Goal: Task Accomplishment & Management: Complete application form

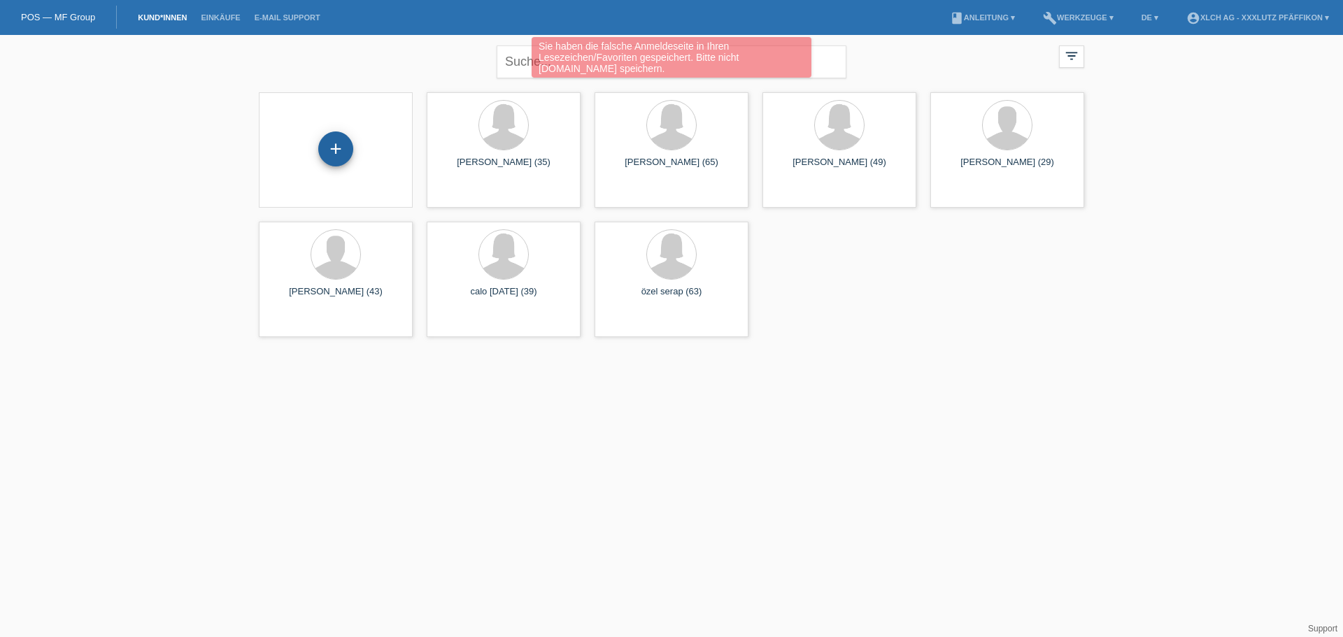
click at [341, 146] on div "+" at bounding box center [335, 148] width 35 height 35
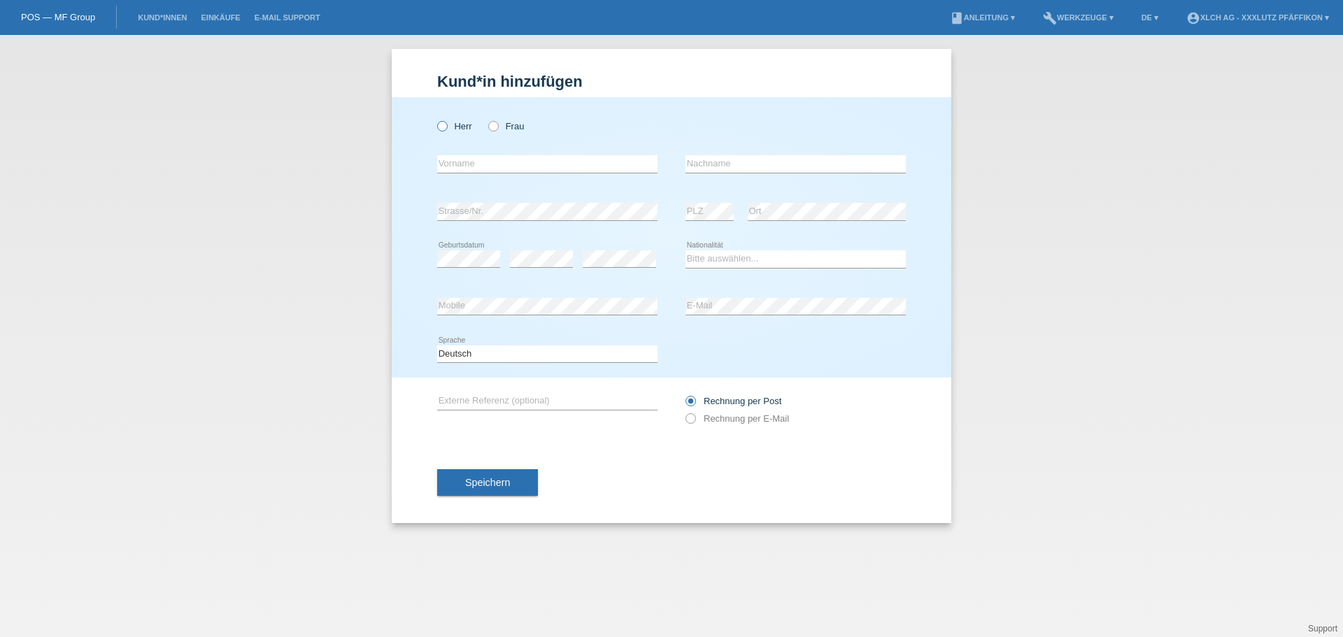
click at [435, 119] on icon at bounding box center [435, 119] width 0 height 0
click at [438, 122] on input "Herr" at bounding box center [441, 125] width 9 height 9
radio input "true"
click at [462, 158] on input "text" at bounding box center [547, 163] width 220 height 17
click at [459, 157] on input "text" at bounding box center [547, 163] width 220 height 17
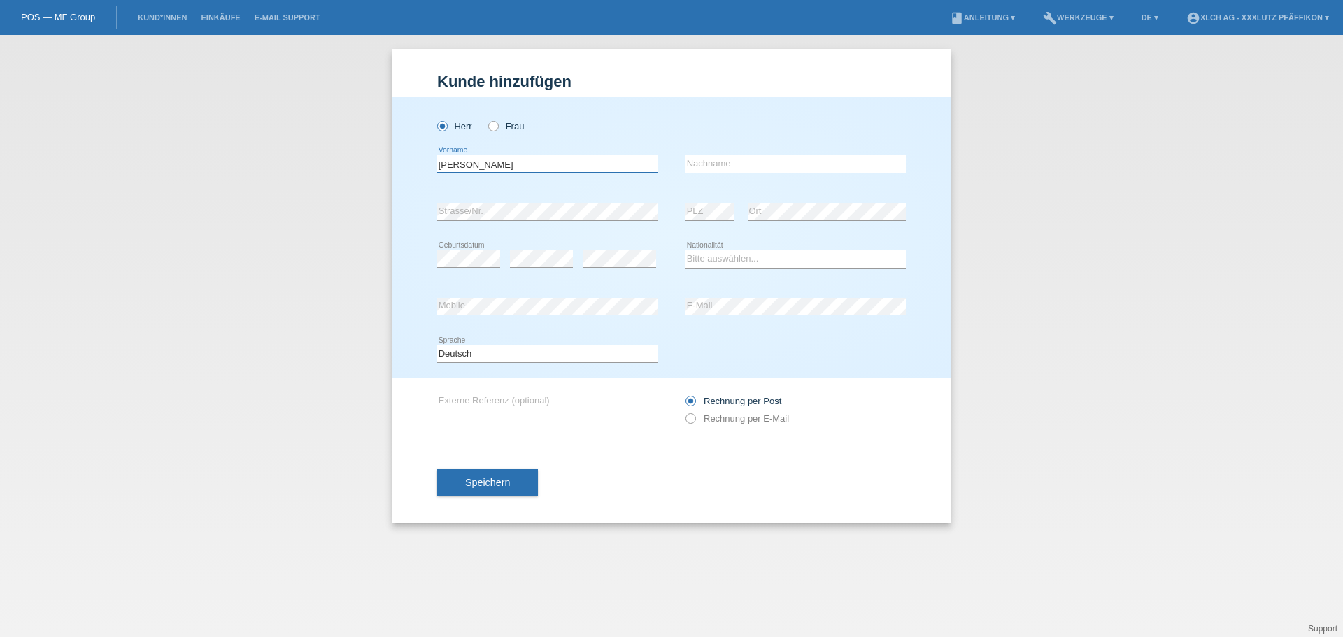
type input "[PERSON_NAME]"
click at [746, 162] on input "text" at bounding box center [795, 163] width 220 height 17
type input "[PERSON_NAME]"
click at [704, 202] on div "error PLZ" at bounding box center [709, 212] width 48 height 48
click at [549, 219] on div "error Strasse/Nr. error PLZ error Ort" at bounding box center [671, 212] width 469 height 48
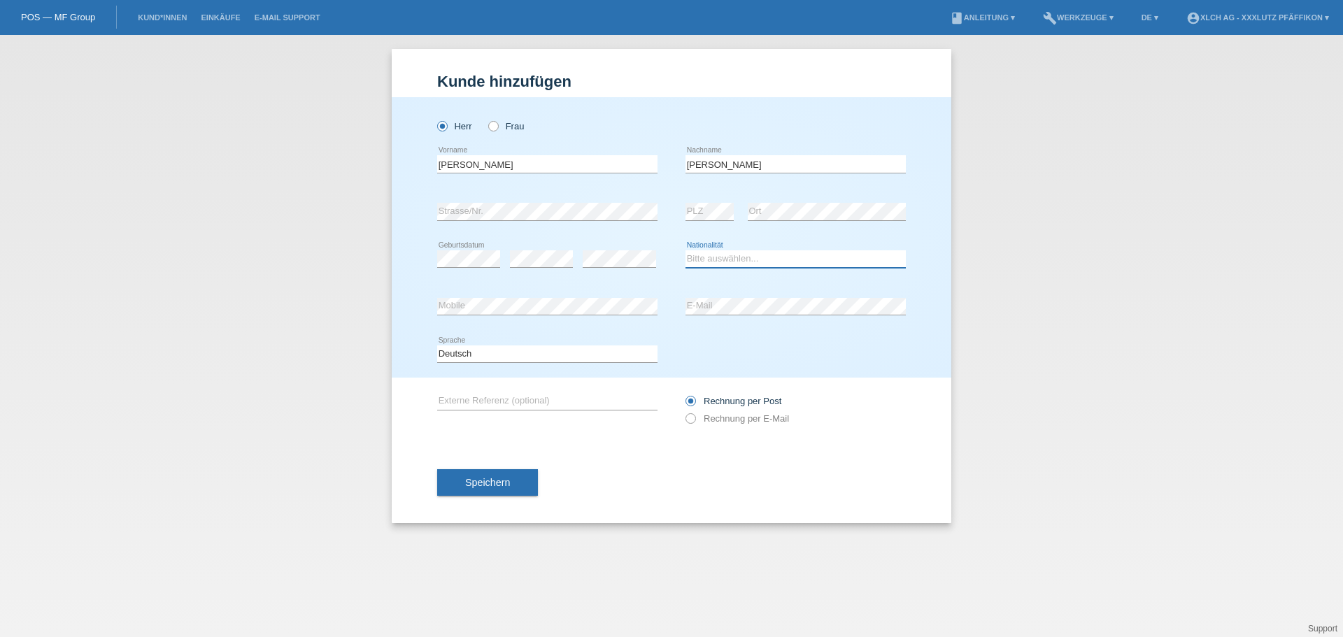
click at [701, 259] on select "Bitte auswählen... Schweiz Deutschland Liechtenstein Österreich ------------ Af…" at bounding box center [795, 258] width 220 height 17
click at [706, 251] on select "Bitte auswählen... Schweiz Deutschland Liechtenstein Österreich ------------ Af…" at bounding box center [795, 258] width 220 height 17
click at [726, 256] on select "Bitte auswählen... Schweiz Deutschland Liechtenstein Österreich ------------ Af…" at bounding box center [795, 258] width 220 height 17
click at [685, 250] on select "Bitte auswählen... Schweiz Deutschland Liechtenstein Österreich ------------ Af…" at bounding box center [795, 258] width 220 height 17
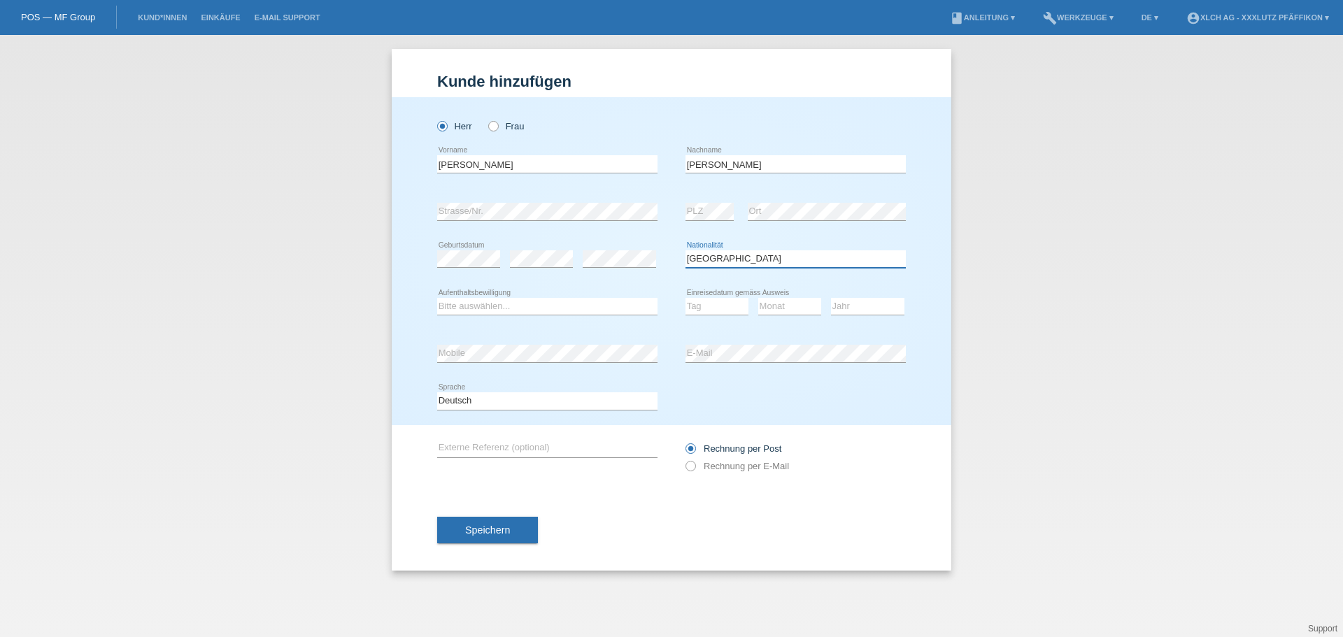
click at [715, 257] on select "Bitte auswählen... Schweiz Deutschland Liechtenstein Österreich ------------ Af…" at bounding box center [795, 258] width 220 height 17
select select "GB"
click at [685, 250] on select "Bitte auswählen... Schweiz Deutschland Liechtenstein Österreich ------------ Af…" at bounding box center [795, 258] width 220 height 17
click at [478, 309] on select "Bitte auswählen... C B B - Flüchtlingsstatus Andere" at bounding box center [547, 306] width 220 height 17
select select "C"
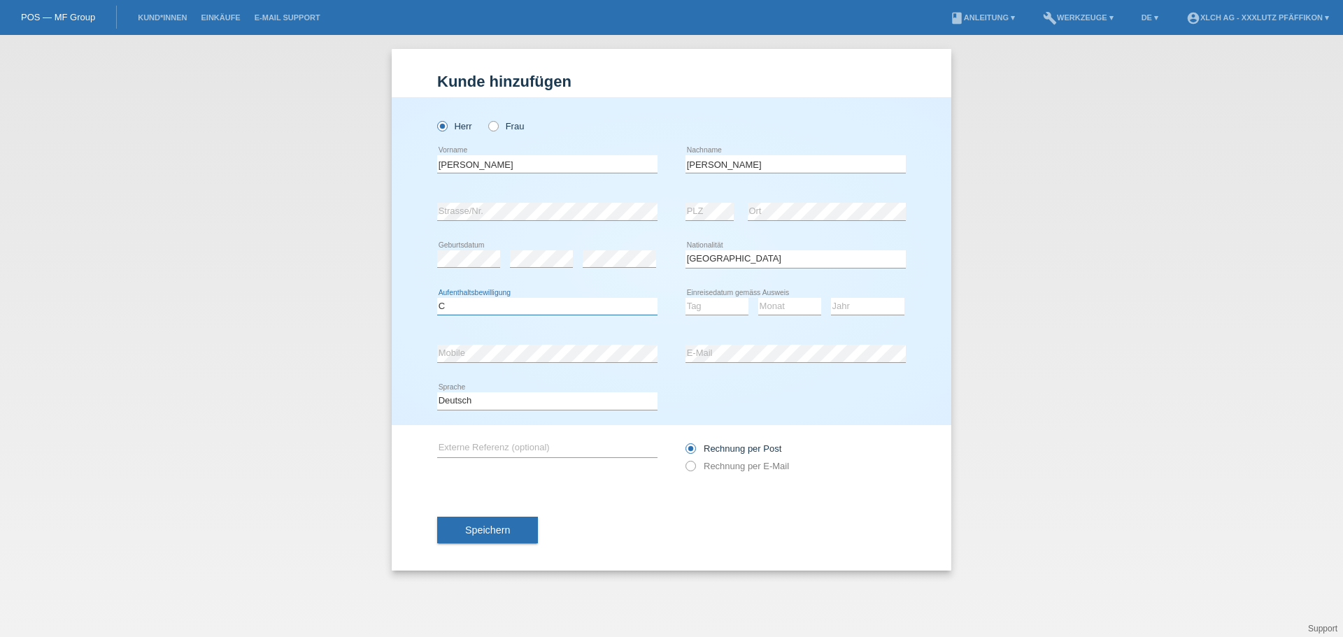
click at [437, 298] on select "Bitte auswählen... C B B - Flüchtlingsstatus Andere" at bounding box center [547, 306] width 220 height 17
click at [707, 308] on select "Tag 01 02 03 04 05 06 07 08 09 10 11" at bounding box center [716, 306] width 63 height 17
select select "04"
click at [685, 298] on select "Tag 01 02 03 04 05 06 07 08 09 10 11" at bounding box center [716, 306] width 63 height 17
click at [783, 306] on select "Monat 01 02 03 04 05 06 07 08 09 10 11" at bounding box center [789, 306] width 63 height 17
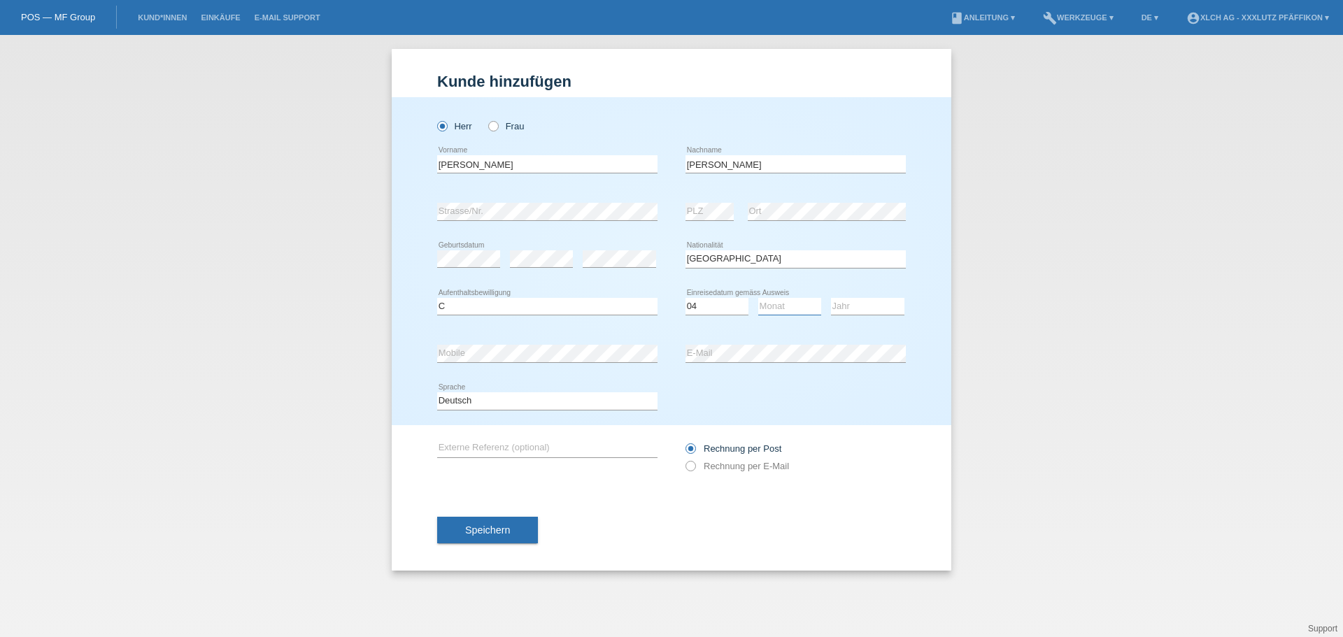
select select "09"
click at [758, 298] on select "Monat 01 02 03 04 05 06 07 08 09 10 11" at bounding box center [789, 306] width 63 height 17
click at [858, 304] on select "Jahr 2025 2024 2023 2022 2021 2020 2019 2018 2017 2016 2015 2014 2013 2012 2011…" at bounding box center [867, 306] width 73 height 17
click at [858, 307] on select "Jahr 2025 2024 2023 2022 2021 2020 2019 2018 2017 2016 2015 2014 2013 2012 2011…" at bounding box center [867, 306] width 73 height 17
select select "2009"
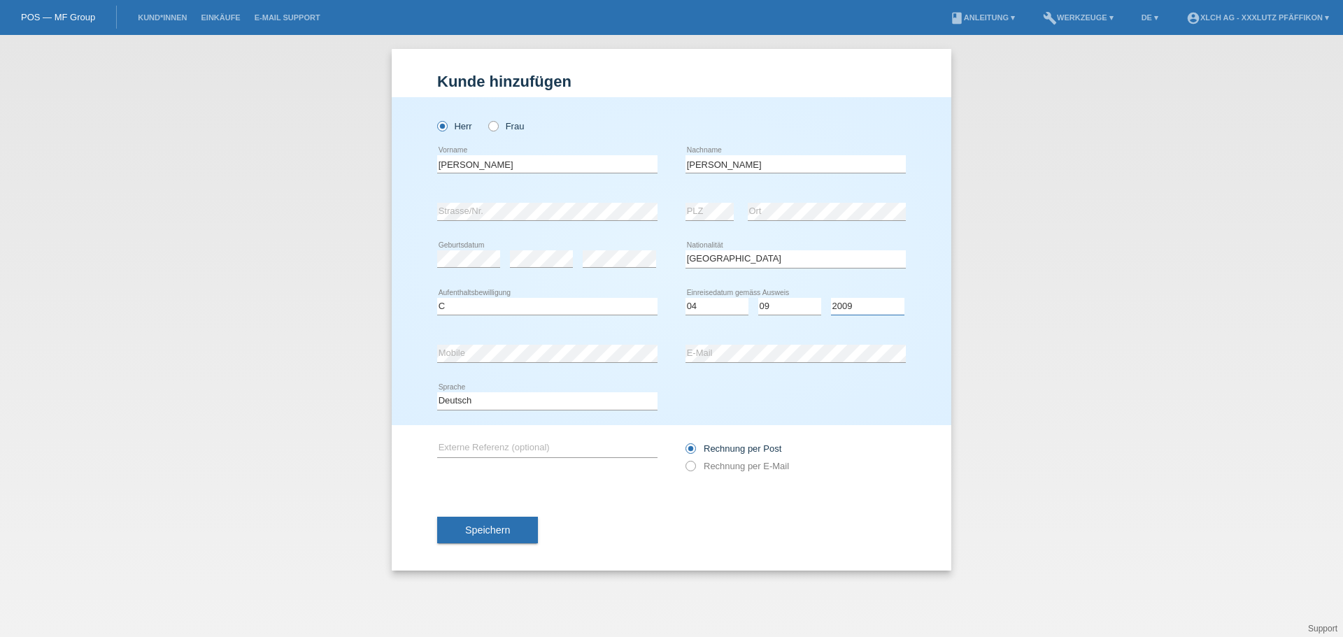
click at [831, 298] on select "Jahr 2025 2024 2023 2022 2021 2020 2019 2018 2017 2016 2015 2014 2013 2012 2011…" at bounding box center [867, 306] width 73 height 17
click at [788, 308] on select "Monat 01 02 03 04 05 06 07 08 09 10 11" at bounding box center [789, 306] width 63 height 17
select select "08"
click at [758, 298] on select "Monat 01 02 03 04 05 06 07 08 09 10 11" at bounding box center [789, 306] width 63 height 17
click at [683, 459] on icon at bounding box center [683, 459] width 0 height 0
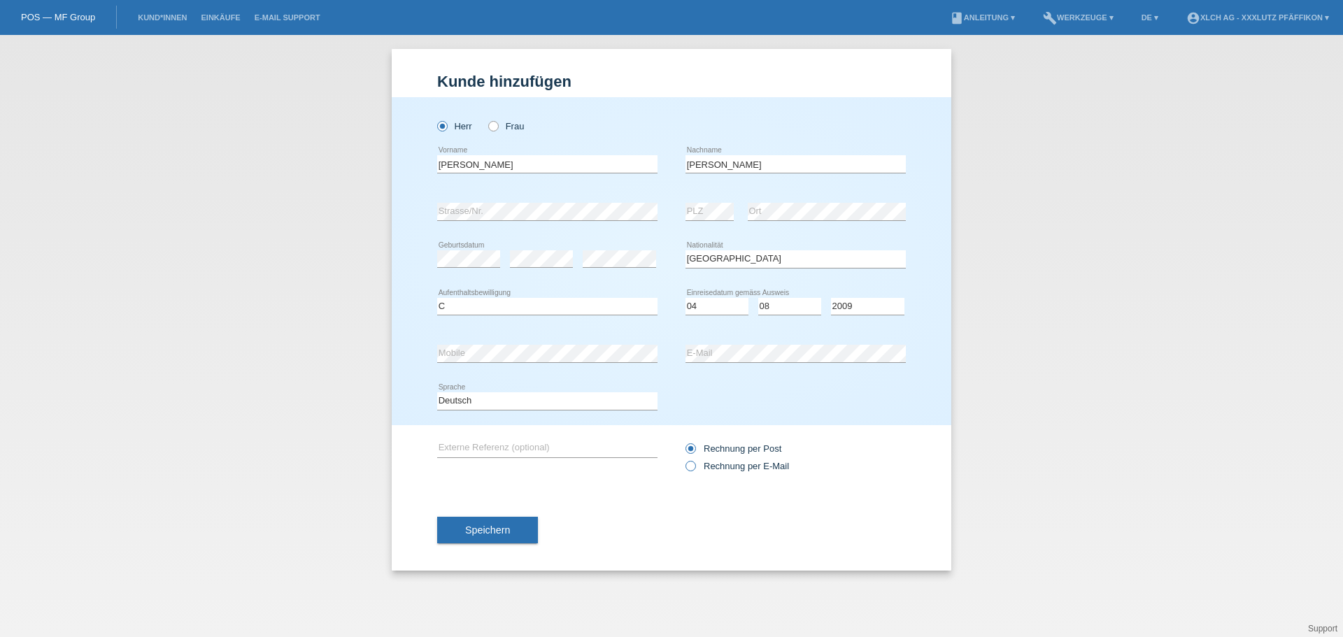
click at [687, 463] on input "Rechnung per E-Mail" at bounding box center [689, 469] width 9 height 17
radio input "true"
click at [521, 531] on button "Speichern" at bounding box center [487, 530] width 101 height 27
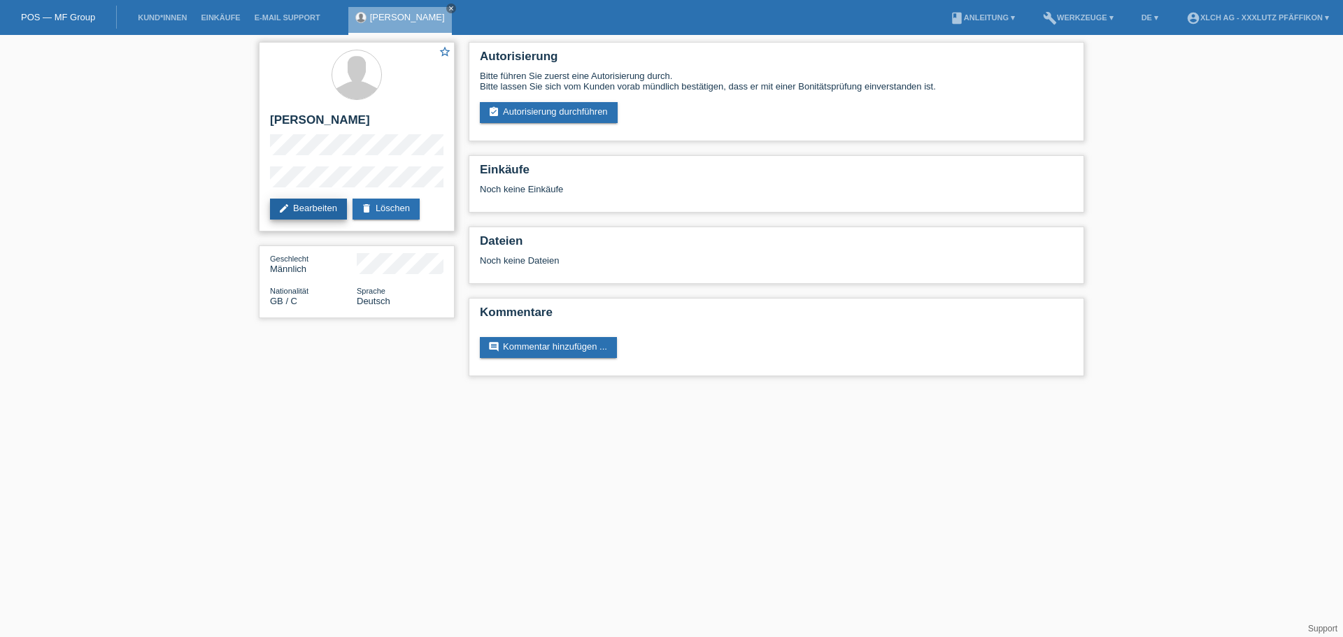
click at [330, 204] on link "edit Bearbeiten" at bounding box center [308, 209] width 77 height 21
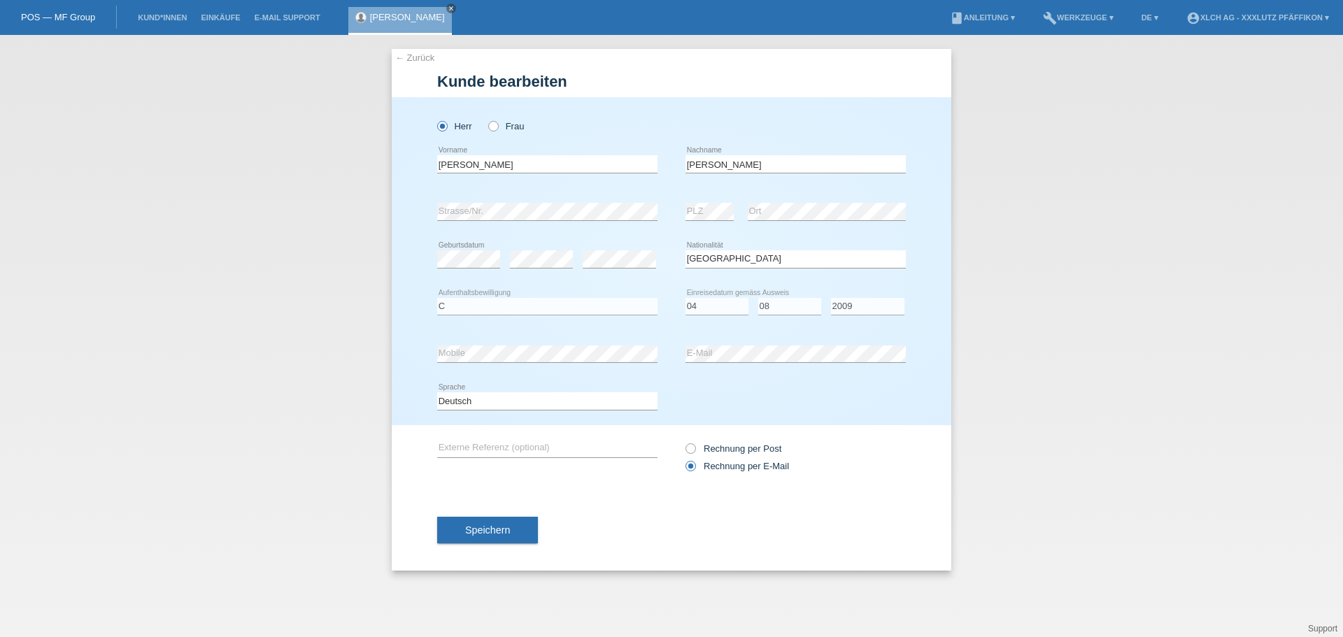
select select "GB"
select select "C"
select select "04"
select select "08"
select select "2009"
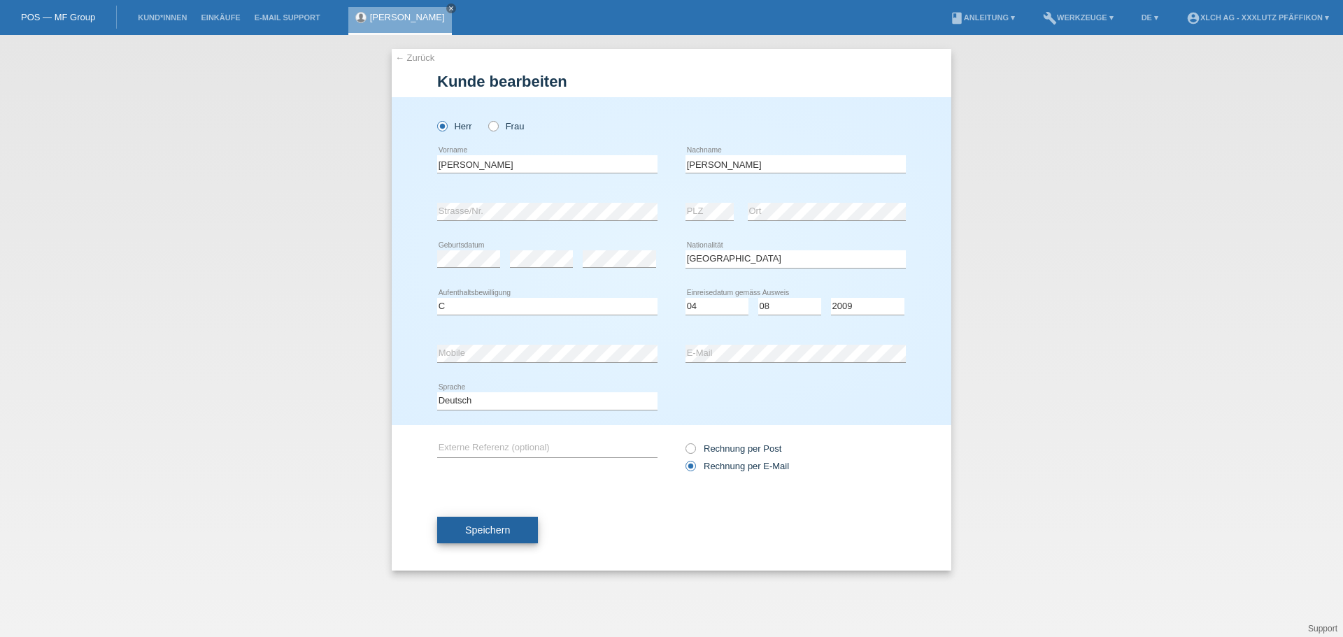
click at [523, 528] on button "Speichern" at bounding box center [487, 530] width 101 height 27
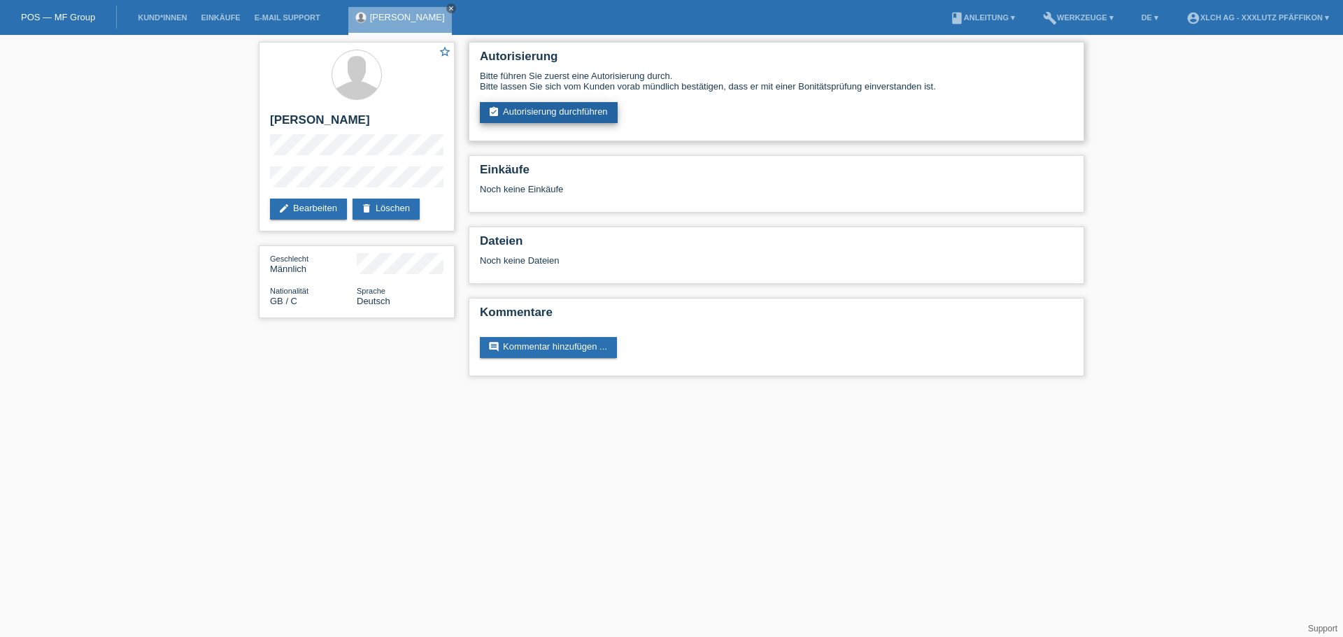
click at [529, 111] on link "assignment_turned_in Autorisierung durchführen" at bounding box center [549, 112] width 138 height 21
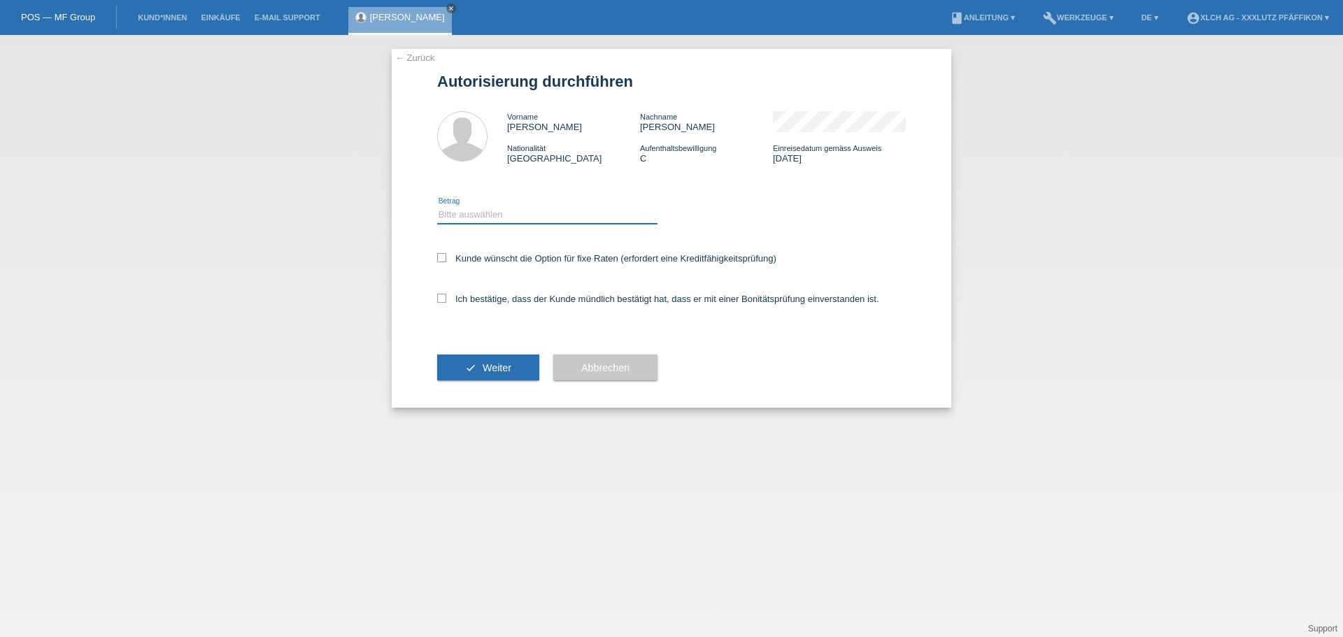
click at [467, 209] on select "Bitte auswählen CHF 1.00 - CHF 499.00 CHF 500.00 - CHF 1'999.00 CHF 2'000.00 - …" at bounding box center [547, 214] width 220 height 17
select select "2"
click at [437, 206] on select "Bitte auswählen CHF 1.00 - CHF 499.00 CHF 500.00 - CHF 1'999.00 CHF 2'000.00 - …" at bounding box center [547, 214] width 220 height 17
click at [443, 259] on icon at bounding box center [441, 257] width 9 height 9
click at [443, 259] on input "Kunde wünscht die Option für fixe Raten (erfordert eine Kreditfähigkeitsprüfung)" at bounding box center [441, 257] width 9 height 9
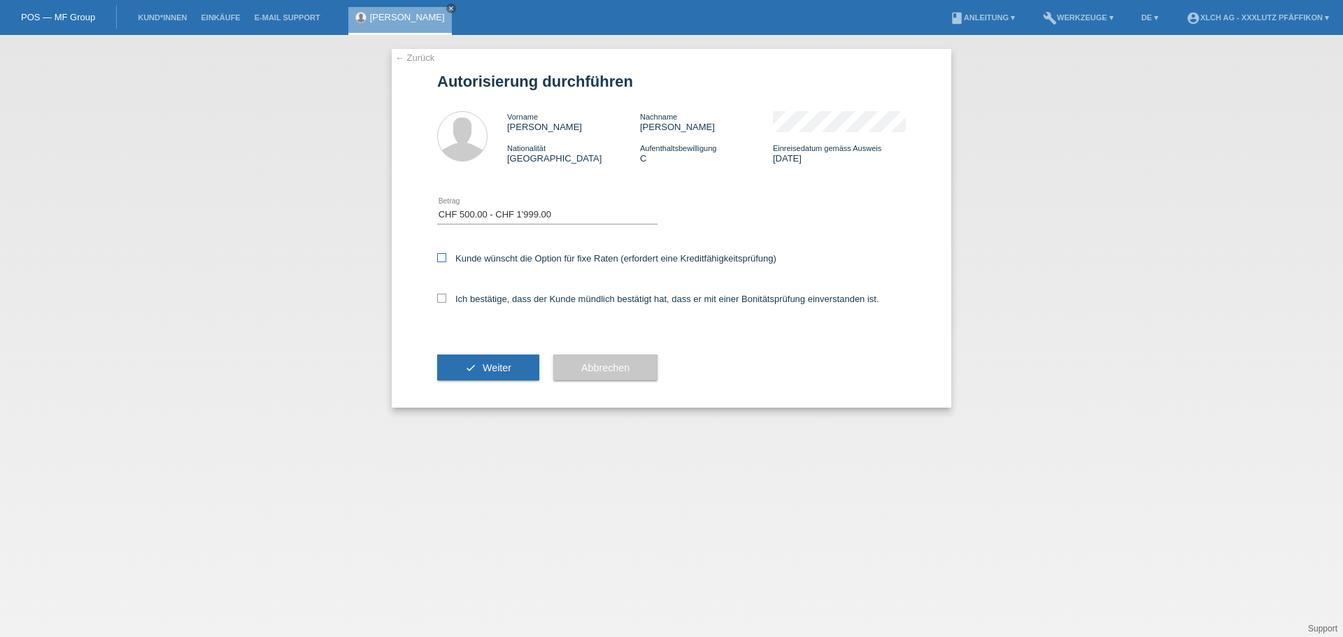
checkbox input "true"
click at [443, 298] on icon at bounding box center [441, 298] width 9 height 9
click at [443, 298] on input "Ich bestätige, dass der Kunde mündlich bestätigt hat, dass er mit einer Bonität…" at bounding box center [441, 298] width 9 height 9
checkbox input "true"
click at [484, 364] on span "Weiter" at bounding box center [497, 367] width 29 height 11
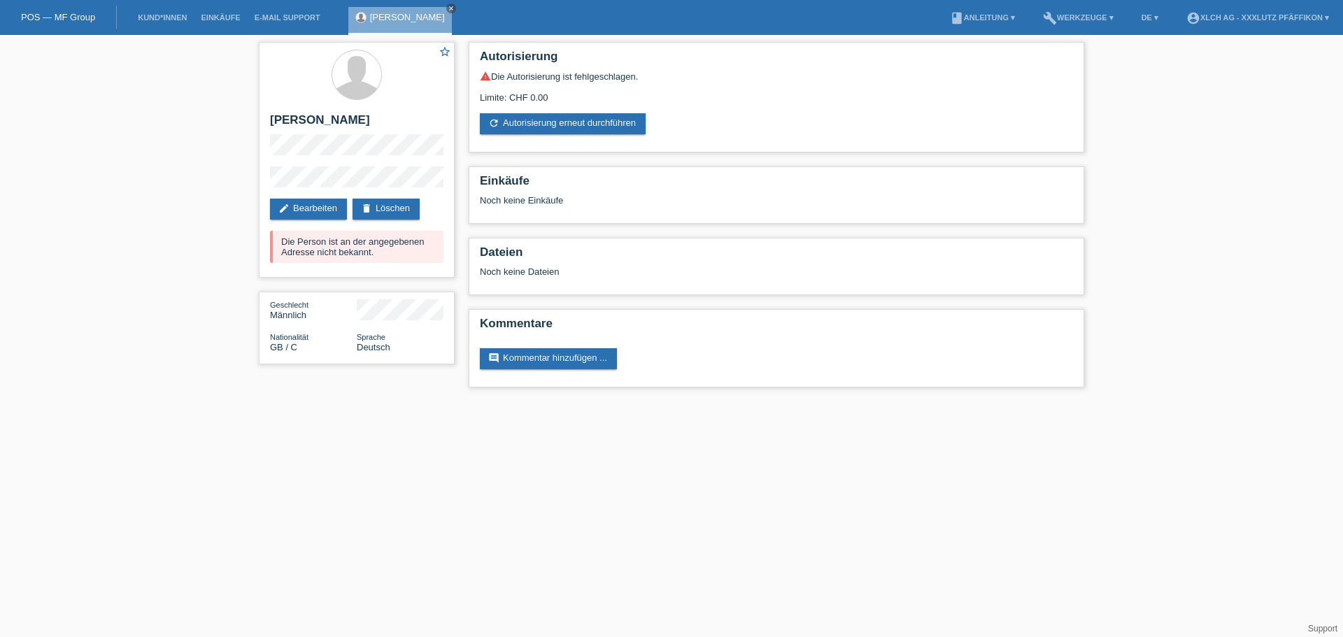
drag, startPoint x: 48, startPoint y: 226, endPoint x: 55, endPoint y: 150, distance: 75.8
click at [48, 226] on div "star_border Thomas Owen edit Bearbeiten delete Löschen Die Person ist an der an…" at bounding box center [671, 218] width 1343 height 366
click at [376, 208] on link "delete Löschen" at bounding box center [385, 209] width 67 height 21
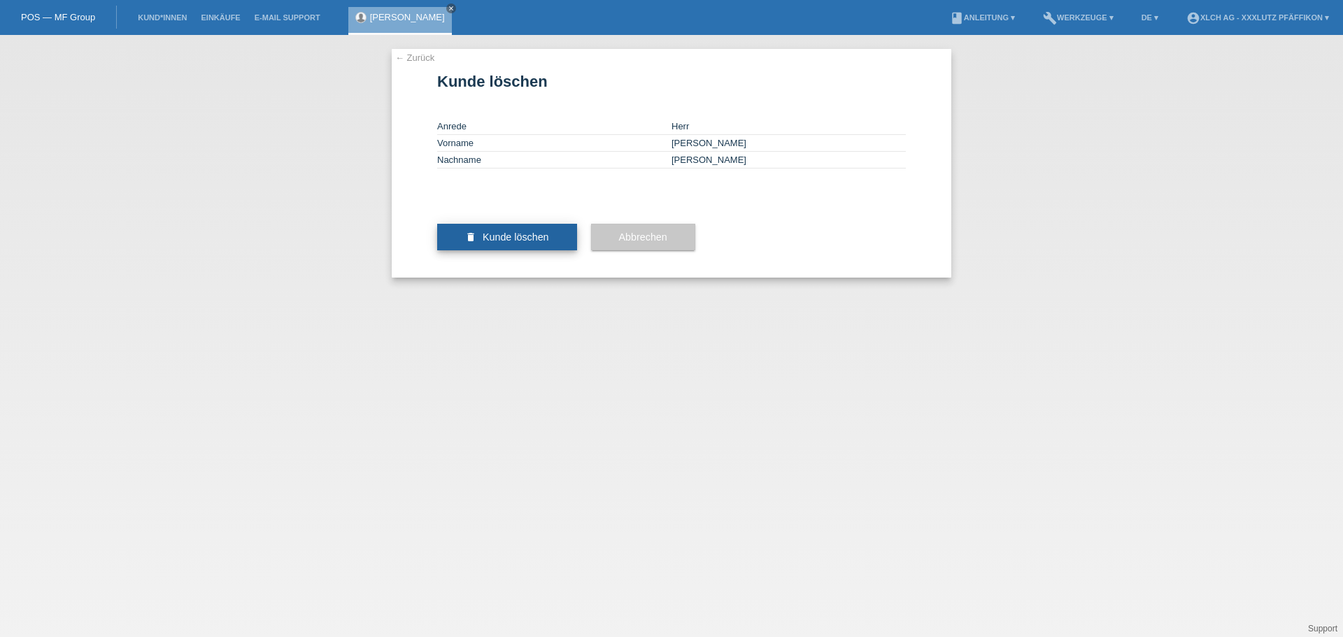
click at [526, 243] on span "Kunde löschen" at bounding box center [516, 236] width 66 height 11
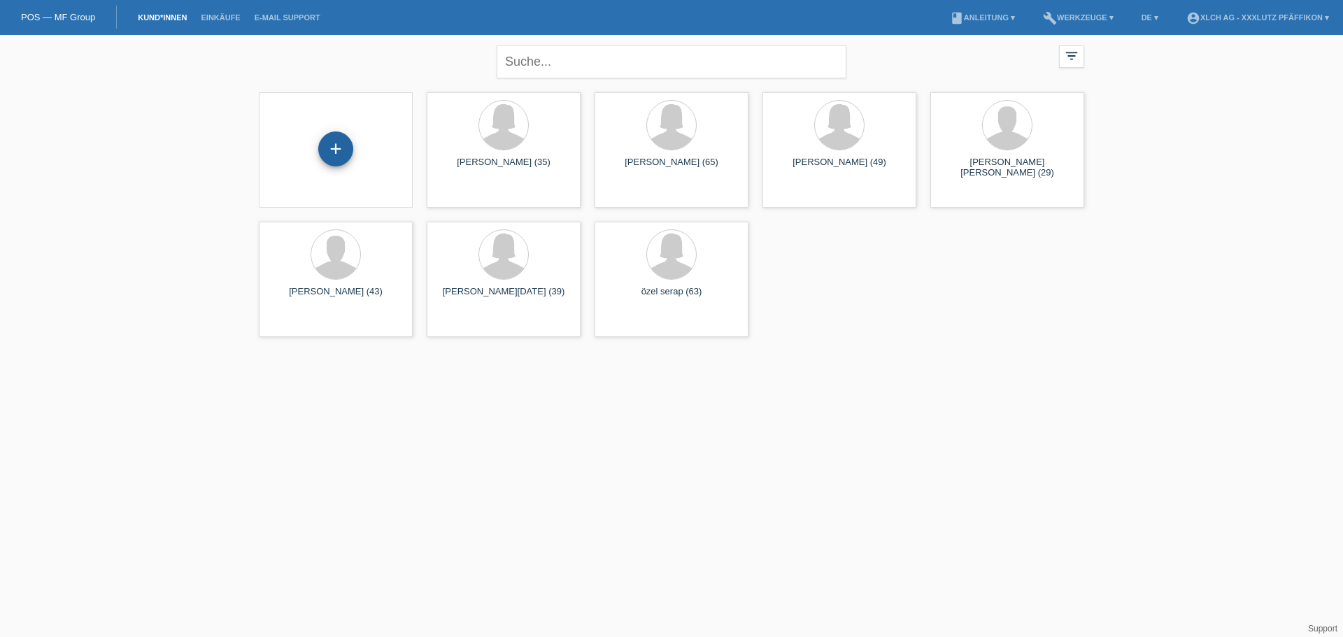
click at [328, 148] on div "+" at bounding box center [335, 148] width 35 height 35
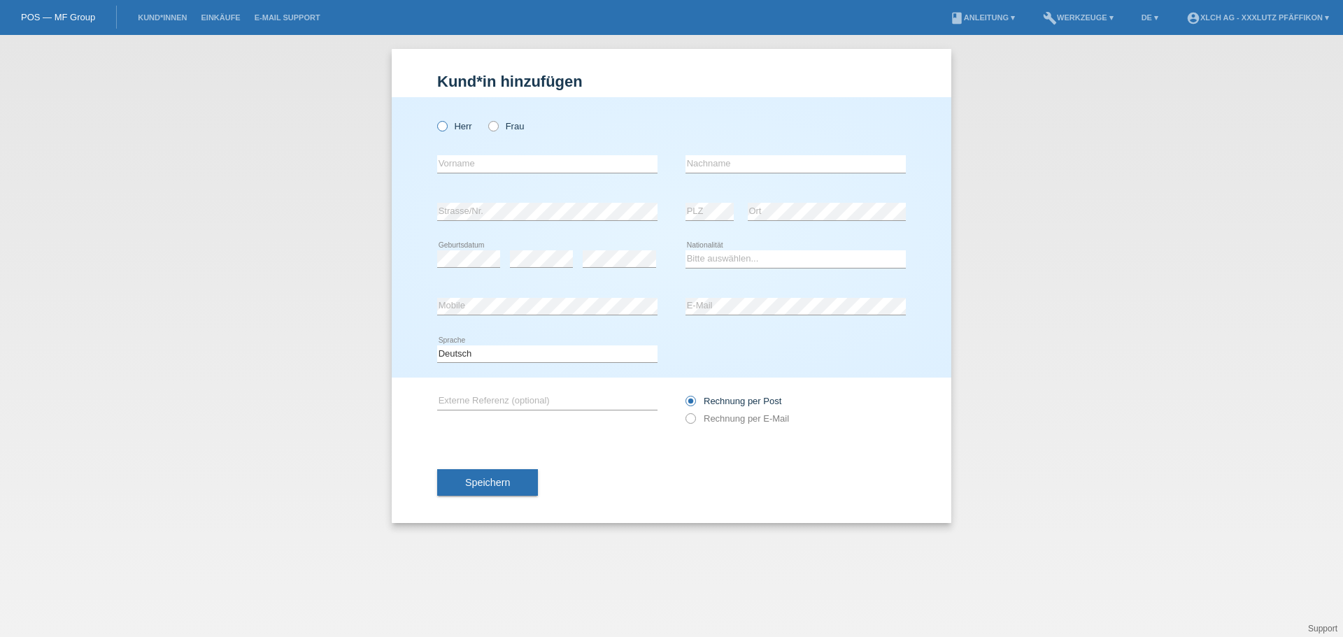
click at [435, 119] on icon at bounding box center [435, 119] width 0 height 0
click at [440, 124] on input "Herr" at bounding box center [441, 125] width 9 height 9
radio input "true"
click at [469, 159] on input "text" at bounding box center [547, 163] width 220 height 17
paste input "OWEN"
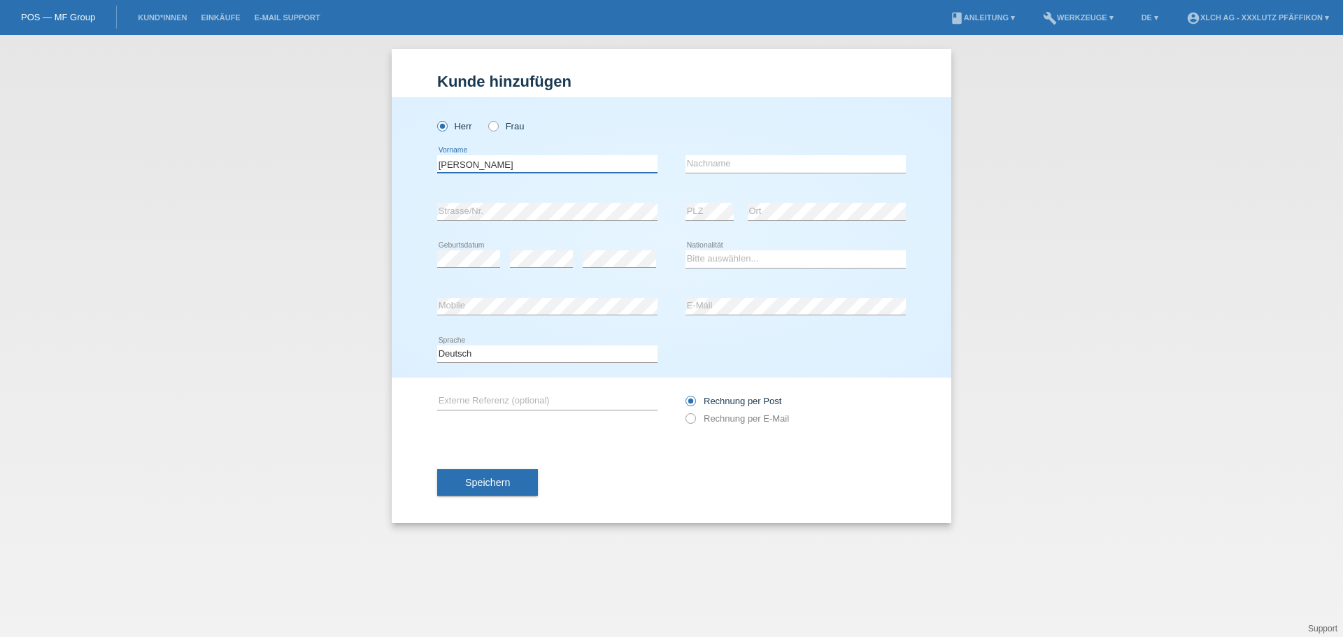
type input "OWEN"
click at [701, 165] on input "text" at bounding box center [795, 163] width 220 height 17
paste input "LEWIS"
type input "LEWIS"
click at [708, 256] on select "Bitte auswählen... Schweiz Deutschland Liechtenstein Österreich ------------ Af…" at bounding box center [795, 258] width 220 height 17
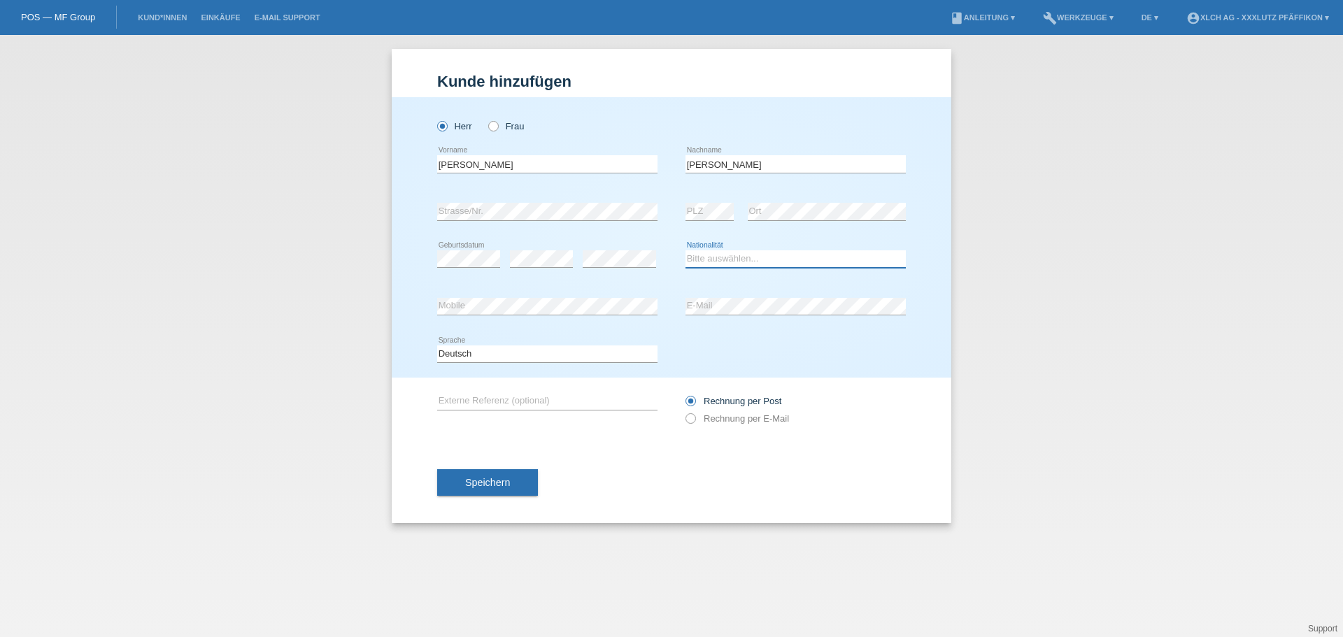
select select "GB"
click at [685, 250] on select "Bitte auswählen... Schweiz Deutschland Liechtenstein Österreich ------------ Af…" at bounding box center [795, 258] width 220 height 17
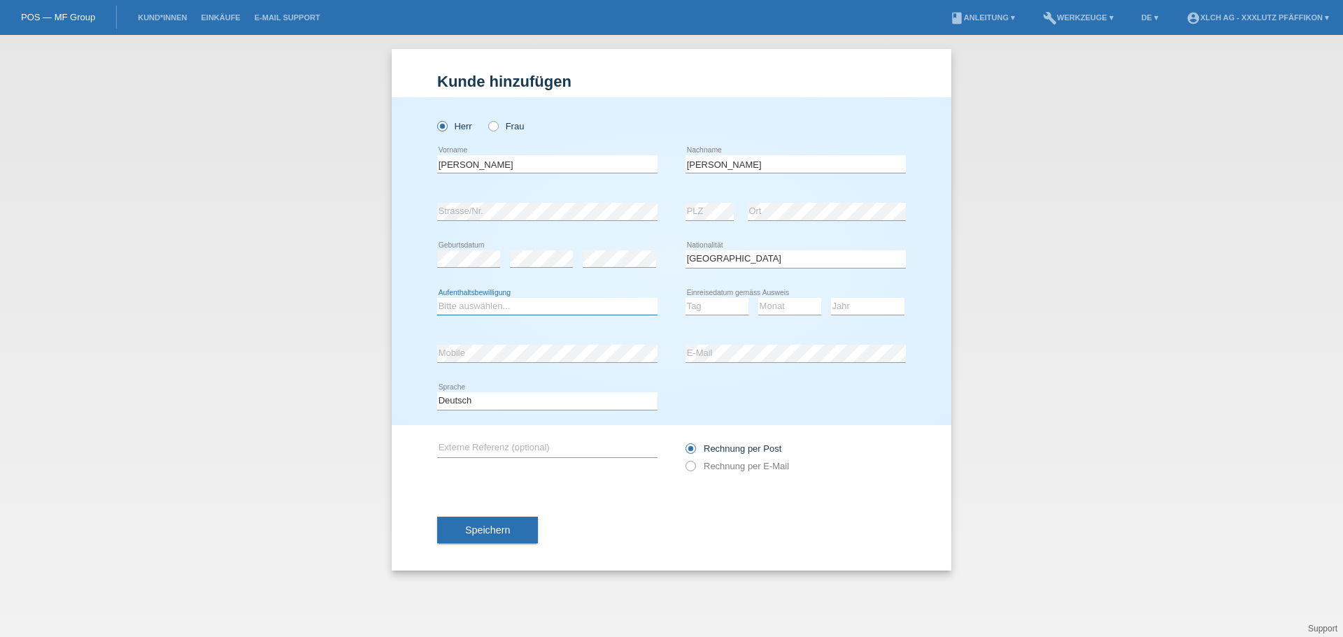
click at [469, 304] on select "Bitte auswählen... C B B - Flüchtlingsstatus Andere" at bounding box center [547, 306] width 220 height 17
select select "C"
click at [437, 298] on select "Bitte auswählen... C B B - Flüchtlingsstatus Andere" at bounding box center [547, 306] width 220 height 17
click at [718, 310] on select "Tag 01 02 03 04 05 06 07 08 09 10 11" at bounding box center [716, 306] width 63 height 17
select select "04"
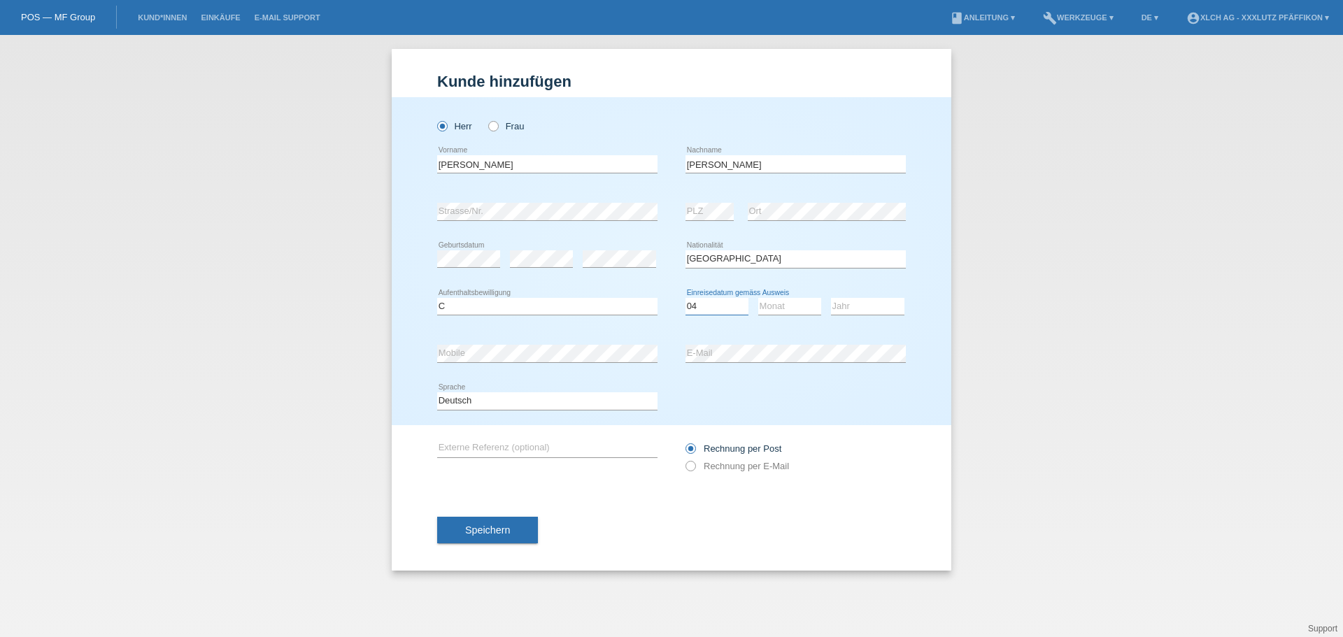
click at [685, 298] on select "Tag 01 02 03 04 05 06 07 08 09 10 11" at bounding box center [716, 306] width 63 height 17
click at [784, 312] on select "Monat 01 02 03 04 05 06 07 08 09 10 11" at bounding box center [789, 306] width 63 height 17
select select "08"
click at [758, 298] on select "Monat 01 02 03 04 05 06 07 08 09 10 11" at bounding box center [789, 306] width 63 height 17
click at [833, 302] on select "Jahr 2025 2024 2023 2022 2021 2020 2019 2018 2017 2016 2015 2014 2013 2012 2011…" at bounding box center [867, 306] width 73 height 17
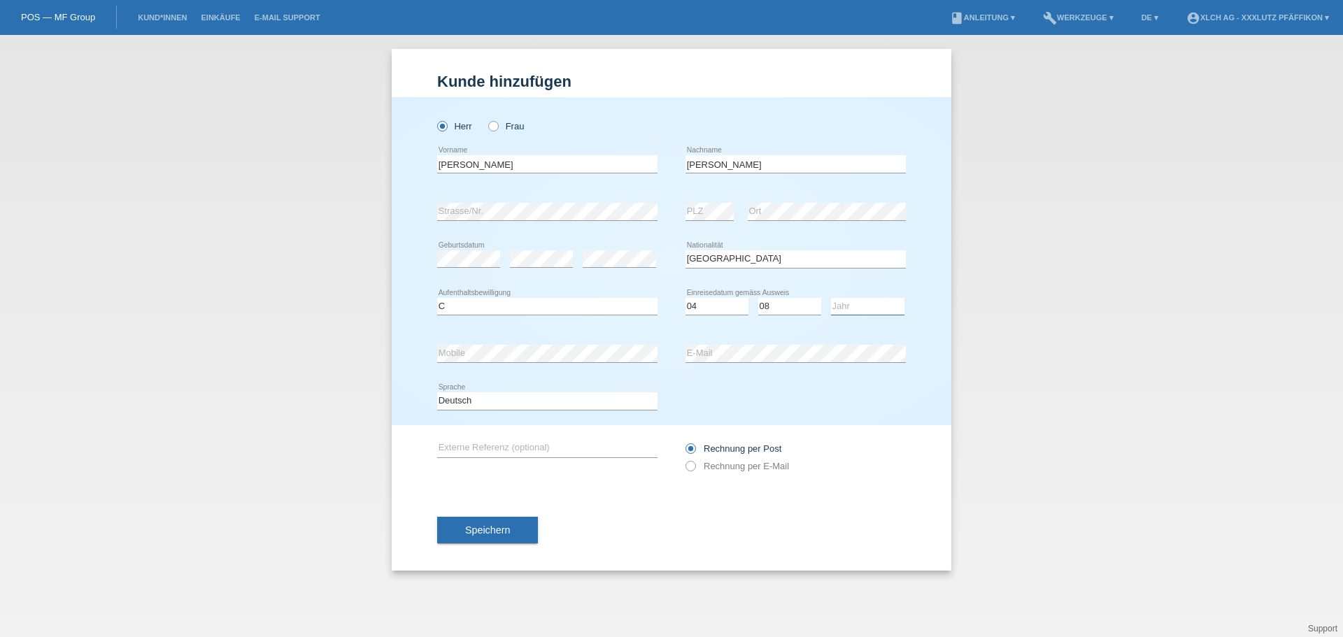
select select "2009"
click at [831, 298] on select "Jahr 2025 2024 2023 2022 2021 2020 2019 2018 2017 2016 2015 2014 2013 2012 2011…" at bounding box center [867, 306] width 73 height 17
click at [683, 459] on icon at bounding box center [683, 459] width 0 height 0
click at [690, 464] on input "Rechnung per E-Mail" at bounding box center [689, 469] width 9 height 17
radio input "true"
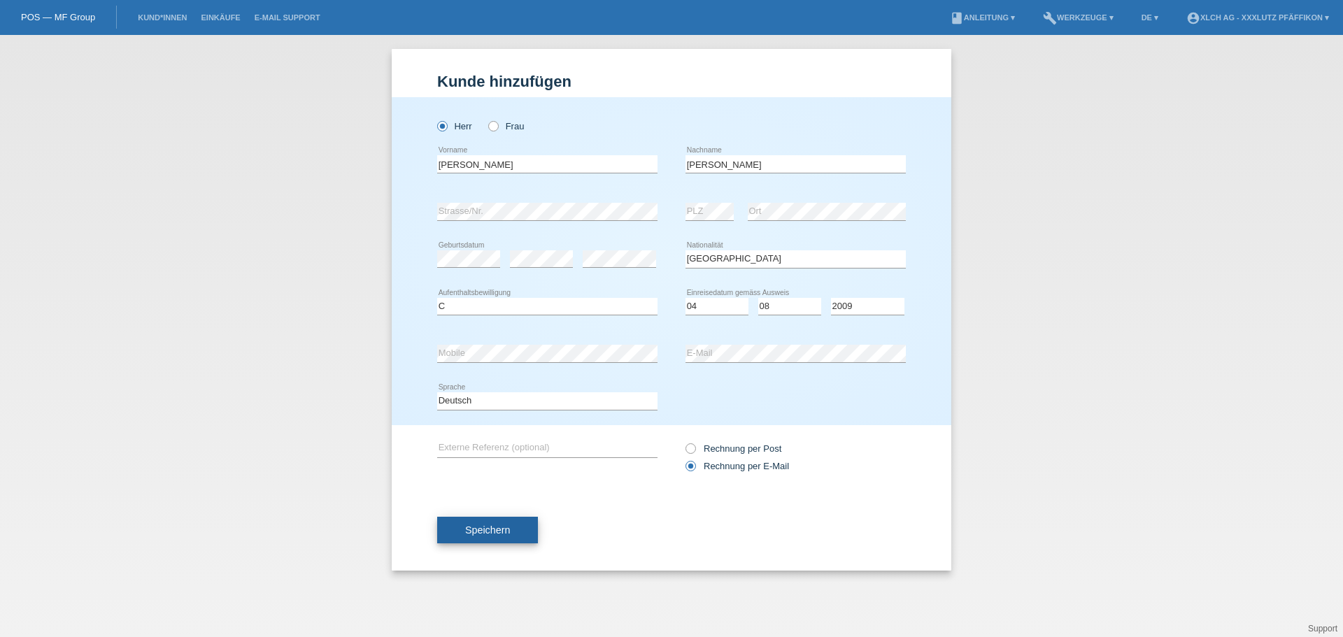
click at [486, 528] on span "Speichern" at bounding box center [487, 529] width 45 height 11
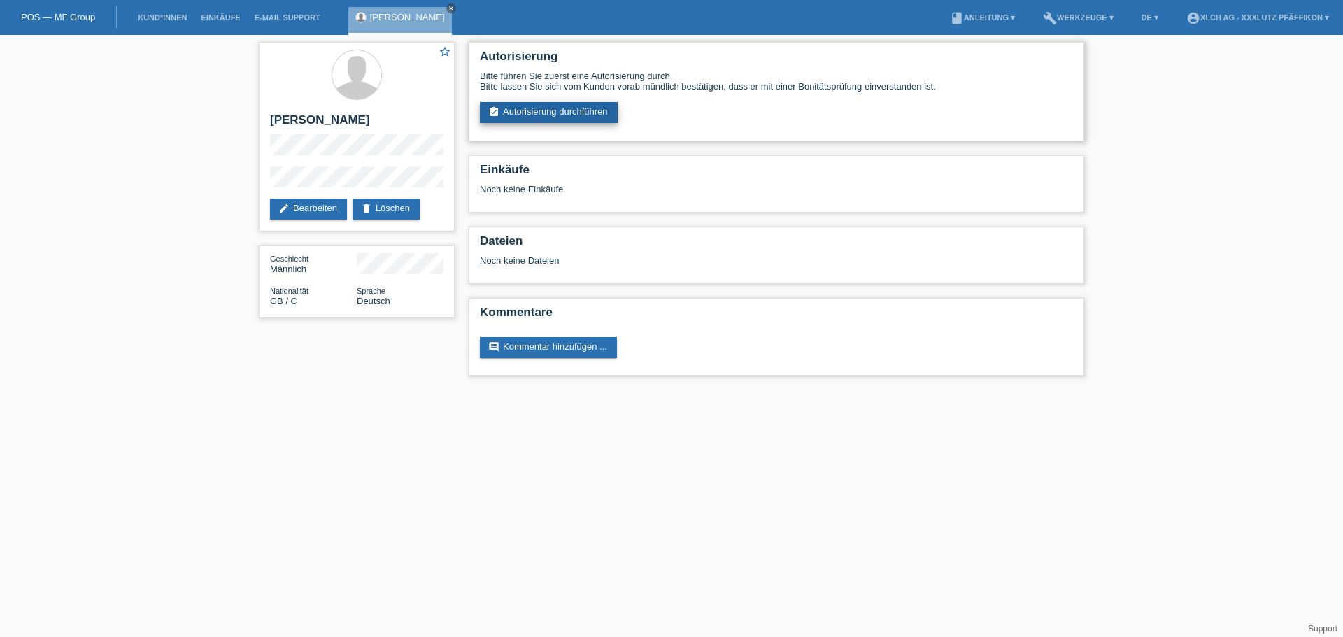
click at [567, 109] on link "assignment_turned_in Autorisierung durchführen" at bounding box center [549, 112] width 138 height 21
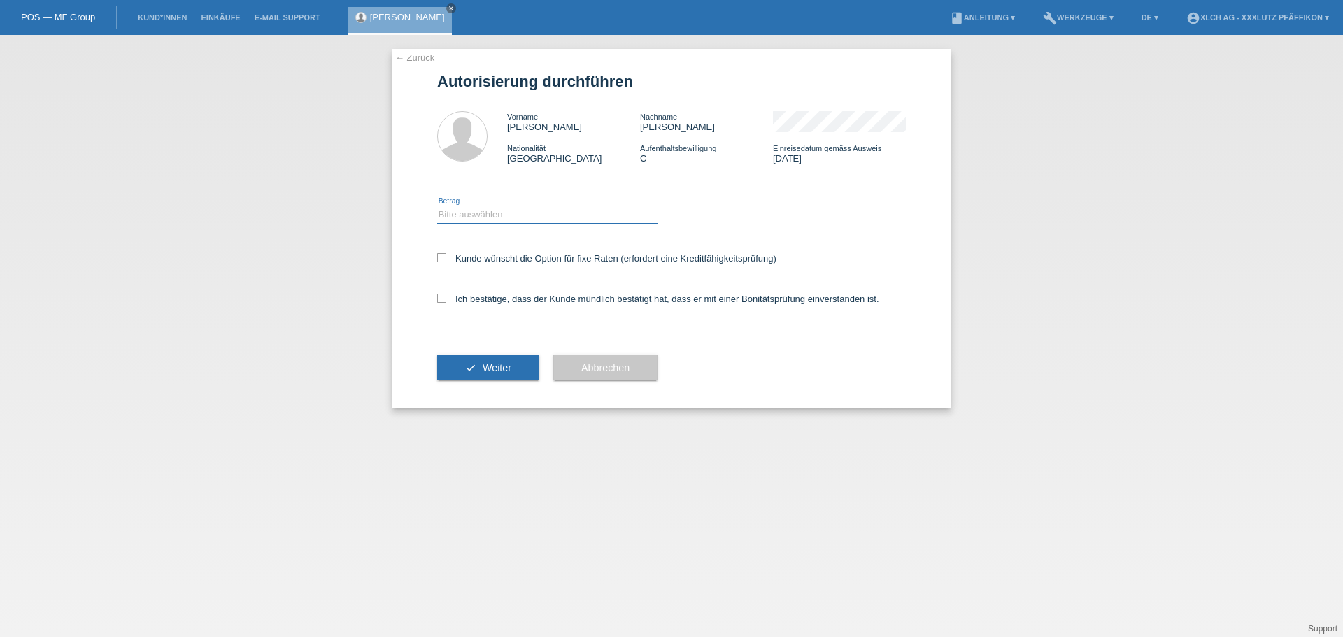
click at [448, 214] on select "Bitte auswählen CHF 1.00 - CHF 499.00 CHF 500.00 - CHF 1'999.00 CHF 2'000.00 - …" at bounding box center [547, 214] width 220 height 17
select select "2"
click at [437, 206] on select "Bitte auswählen CHF 1.00 - CHF 499.00 CHF 500.00 - CHF 1'999.00 CHF 2'000.00 - …" at bounding box center [547, 214] width 220 height 17
click at [443, 260] on icon at bounding box center [441, 257] width 9 height 9
click at [443, 260] on input "Kunde wünscht die Option für fixe Raten (erfordert eine Kreditfähigkeitsprüfung)" at bounding box center [441, 257] width 9 height 9
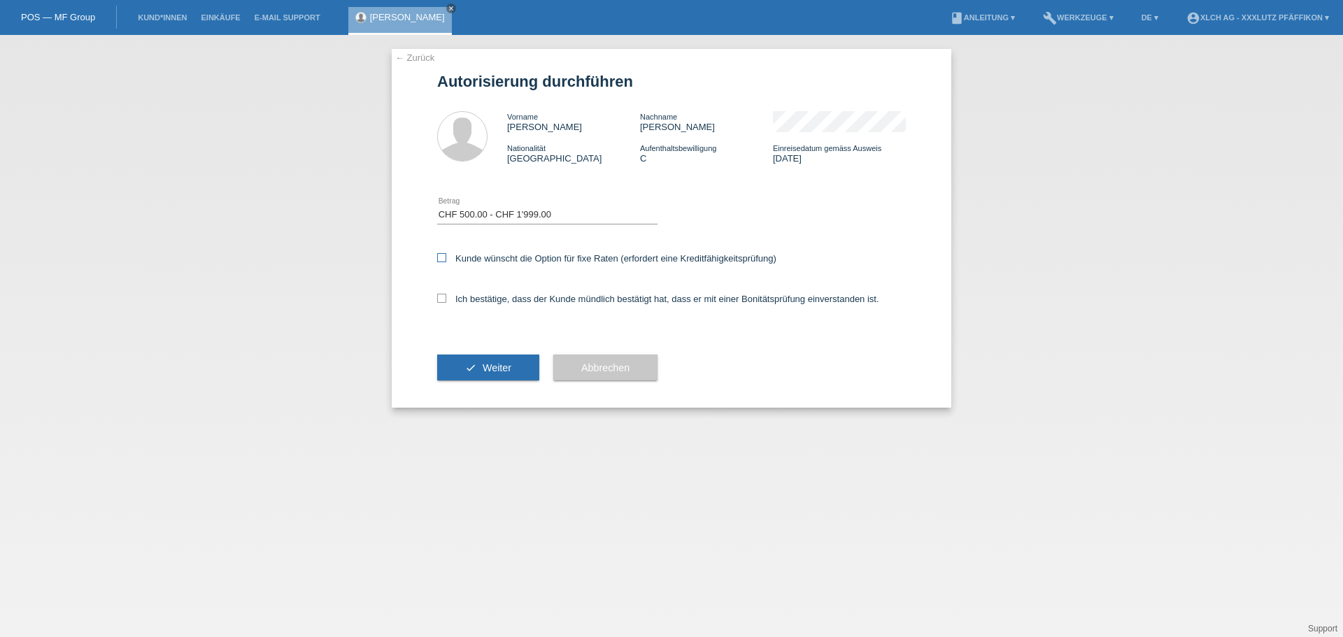
checkbox input "true"
click at [445, 296] on icon at bounding box center [441, 298] width 9 height 9
click at [445, 296] on input "Ich bestätige, dass der Kunde mündlich bestätigt hat, dass er mit einer Bonität…" at bounding box center [441, 298] width 9 height 9
checkbox input "true"
click at [458, 368] on button "check Weiter" at bounding box center [488, 368] width 102 height 27
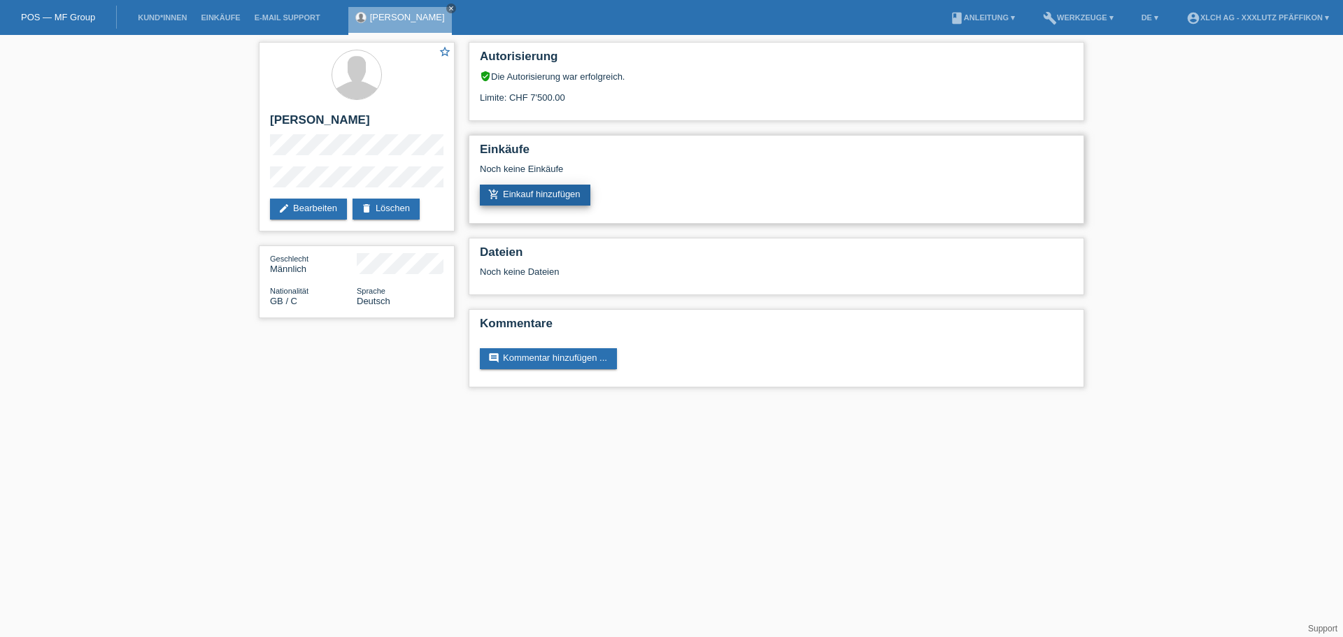
click at [523, 194] on link "add_shopping_cart Einkauf hinzufügen" at bounding box center [535, 195] width 110 height 21
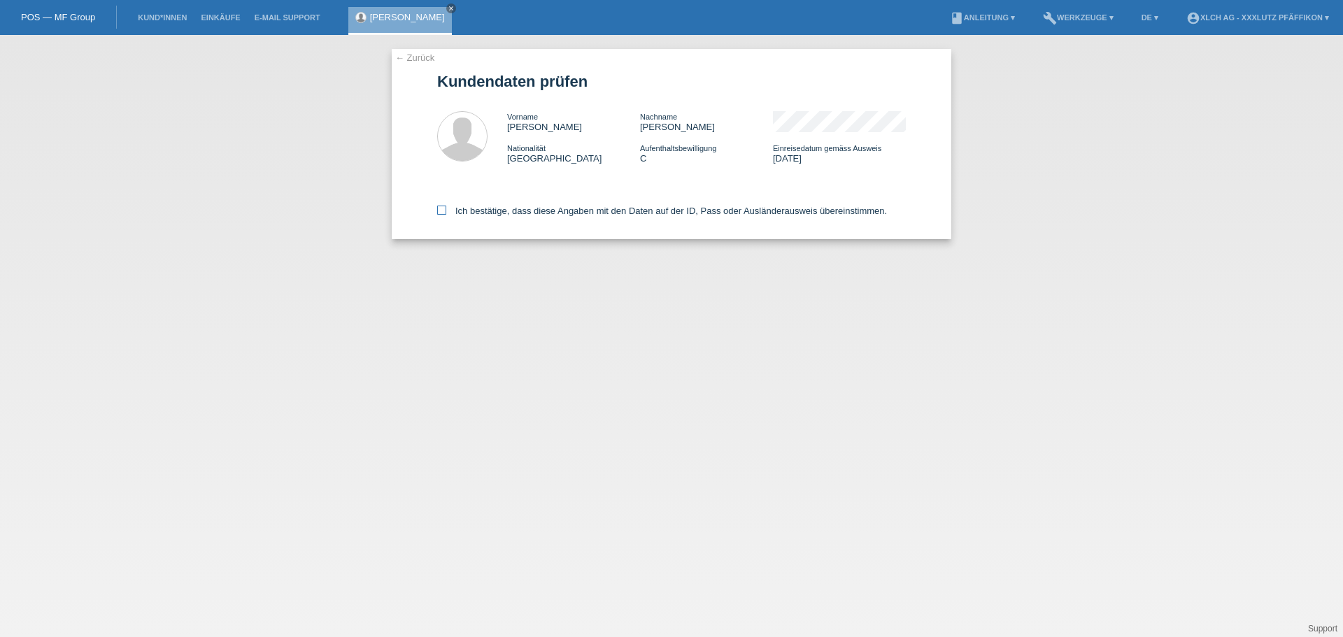
click at [442, 206] on icon at bounding box center [441, 210] width 9 height 9
click at [442, 206] on input "Ich bestätige, dass diese Angaben mit den Daten auf der ID, Pass oder Ausländer…" at bounding box center [441, 210] width 9 height 9
checkbox input "true"
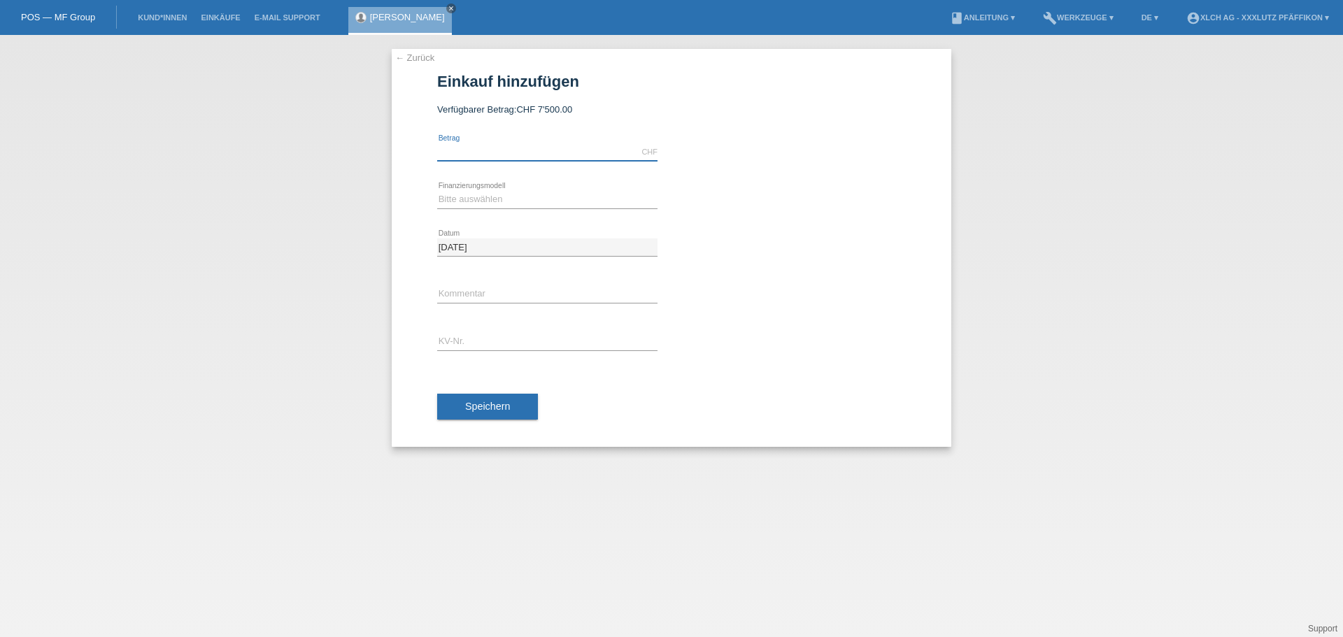
click at [480, 152] on input "text" at bounding box center [547, 151] width 220 height 17
type input "1199.00"
click at [499, 200] on select "Bitte auswählen Kauf auf Rechnung mit Teilzahlungsoption Fixe Raten - Zinsübern…" at bounding box center [547, 199] width 220 height 17
select select "109"
click at [437, 191] on select "Bitte auswählen Kauf auf Rechnung mit Teilzahlungsoption Fixe Raten - Zinsübern…" at bounding box center [547, 199] width 220 height 17
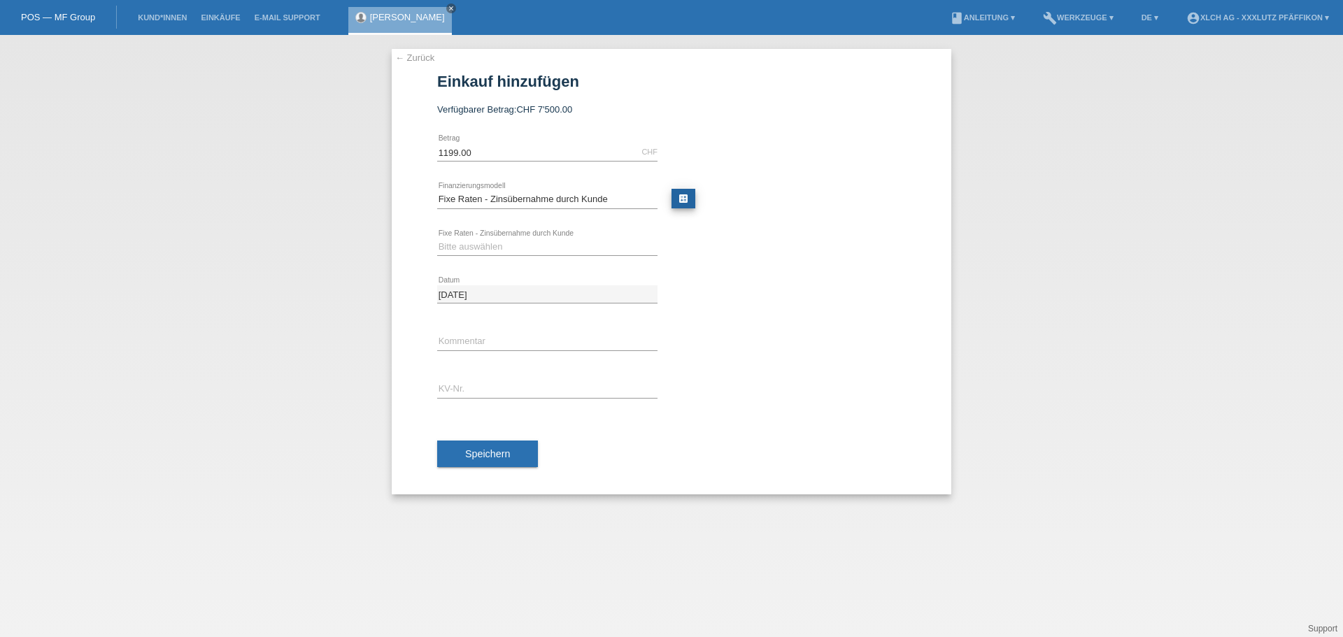
click at [681, 198] on link "calculate" at bounding box center [683, 199] width 24 height 20
type input "1199.00"
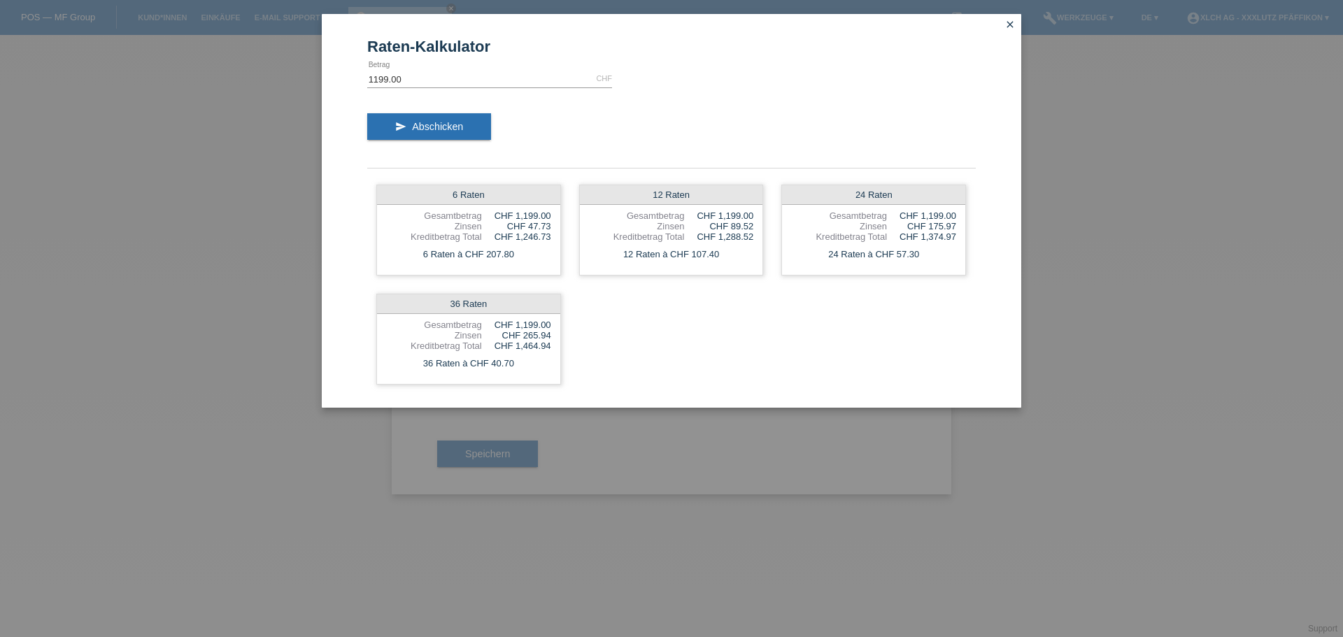
click at [1060, 87] on div "Raten-Kalkulator 1199.00 CHF error [GEOGRAPHIC_DATA] send Abschicken 6 Raten Ge…" at bounding box center [671, 318] width 1343 height 637
click at [1010, 26] on icon "close" at bounding box center [1009, 24] width 11 height 11
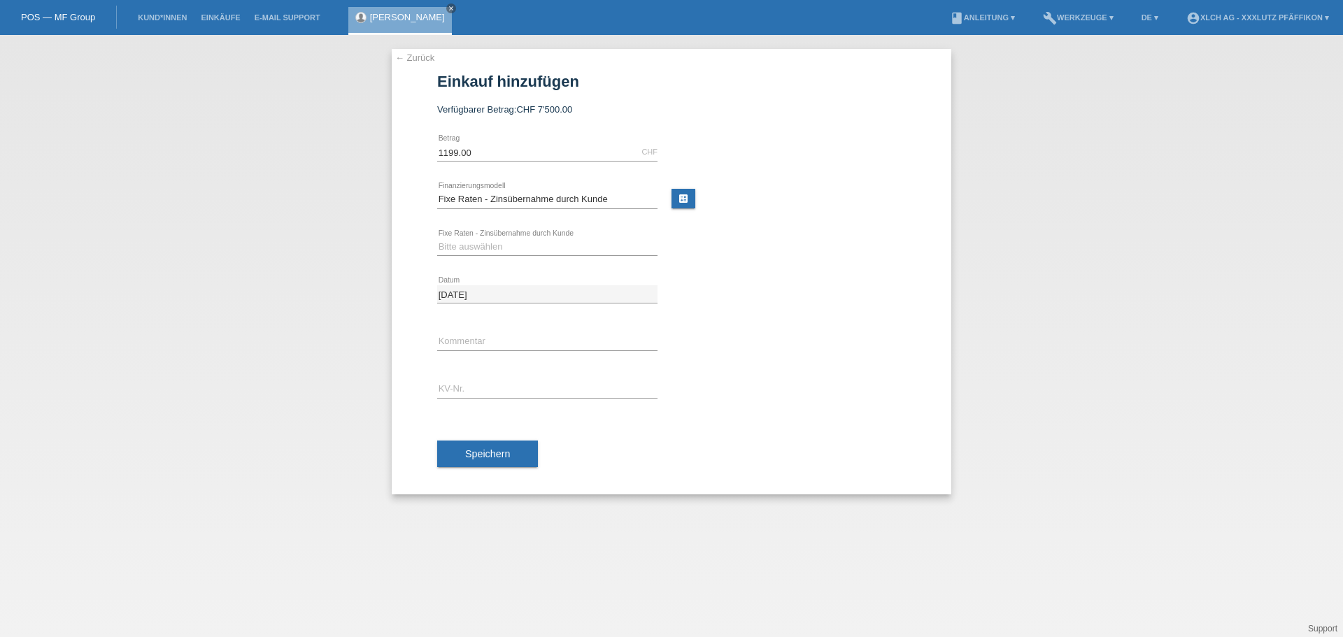
drag, startPoint x: 483, startPoint y: 143, endPoint x: 291, endPoint y: 144, distance: 191.6
click at [298, 144] on div "← Zurück Einkauf hinzufügen Verfügbarer Betrag: CHF 7'500.00 1199.00 error Betr…" at bounding box center [671, 336] width 1343 height 602
click at [466, 155] on input "1199.00" at bounding box center [547, 151] width 220 height 17
drag, startPoint x: 478, startPoint y: 155, endPoint x: 416, endPoint y: 152, distance: 62.3
click at [416, 152] on div "← Zurück Einkauf hinzufügen Verfügbarer Betrag: CHF 7'500.00 1199.00 error" at bounding box center [671, 271] width 559 height 445
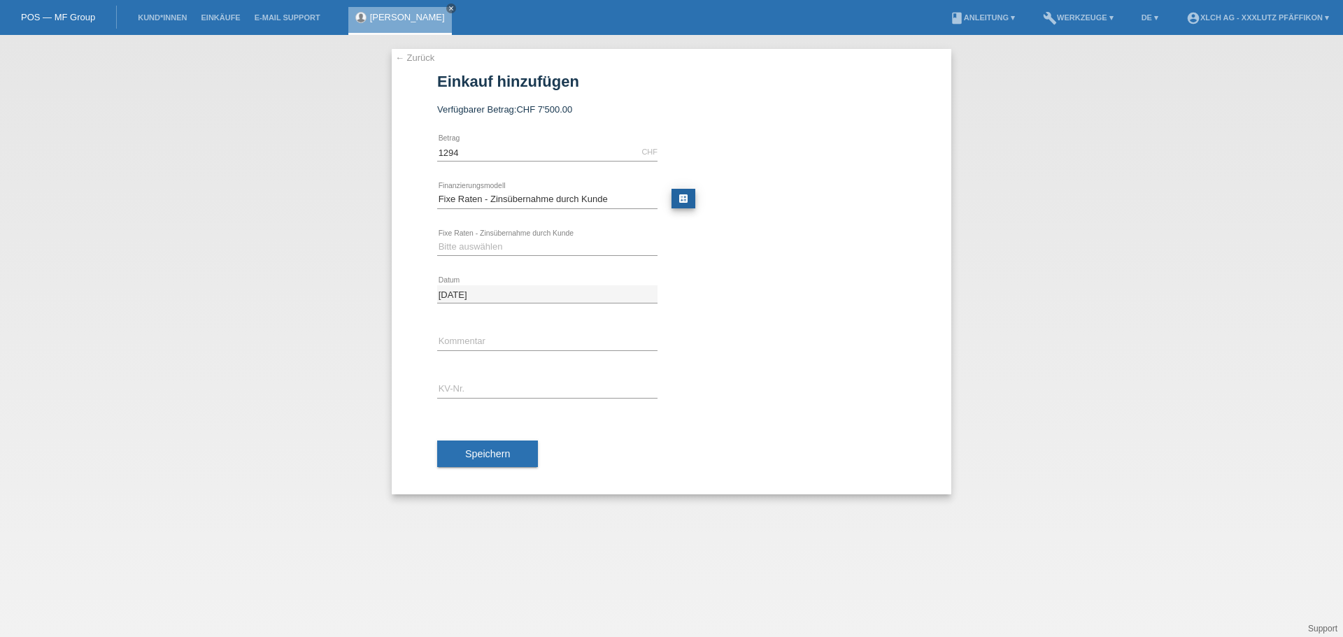
type input "1294.00"
click at [688, 196] on link "calculate" at bounding box center [683, 199] width 24 height 20
type input "1294.00"
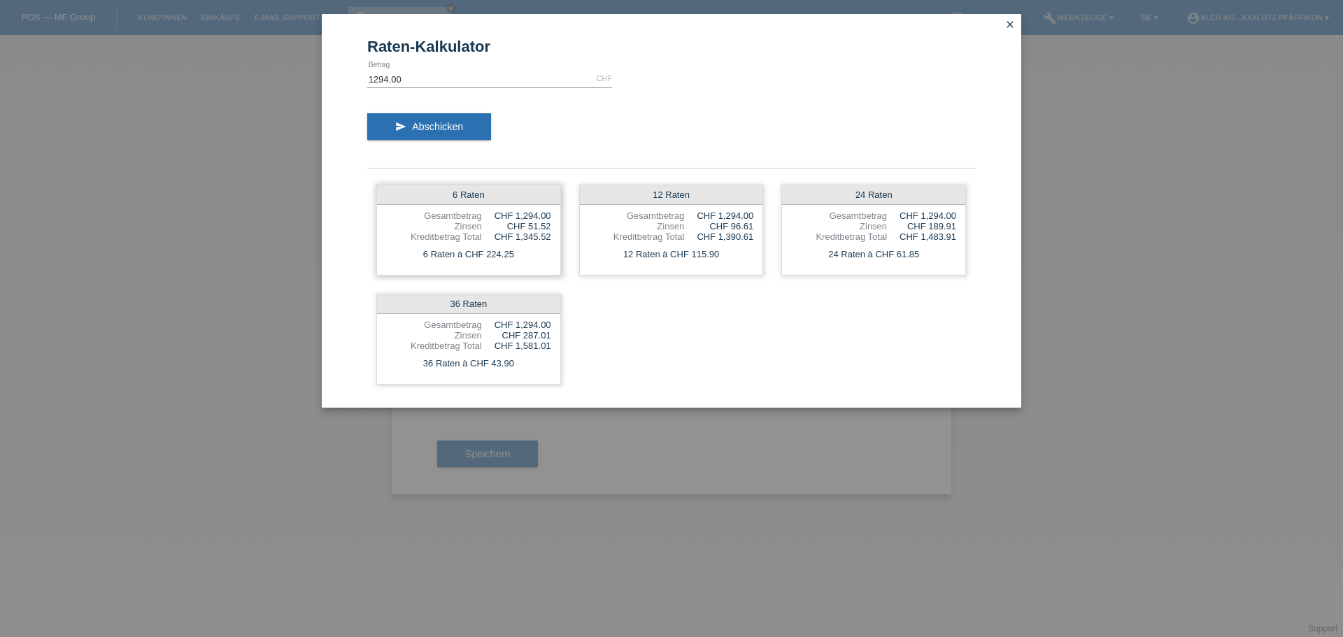
click at [464, 239] on div "Kreditbetrag Total" at bounding box center [434, 236] width 96 height 10
click at [448, 130] on span "Abschicken" at bounding box center [437, 126] width 51 height 11
click at [1009, 26] on icon "close" at bounding box center [1009, 24] width 11 height 11
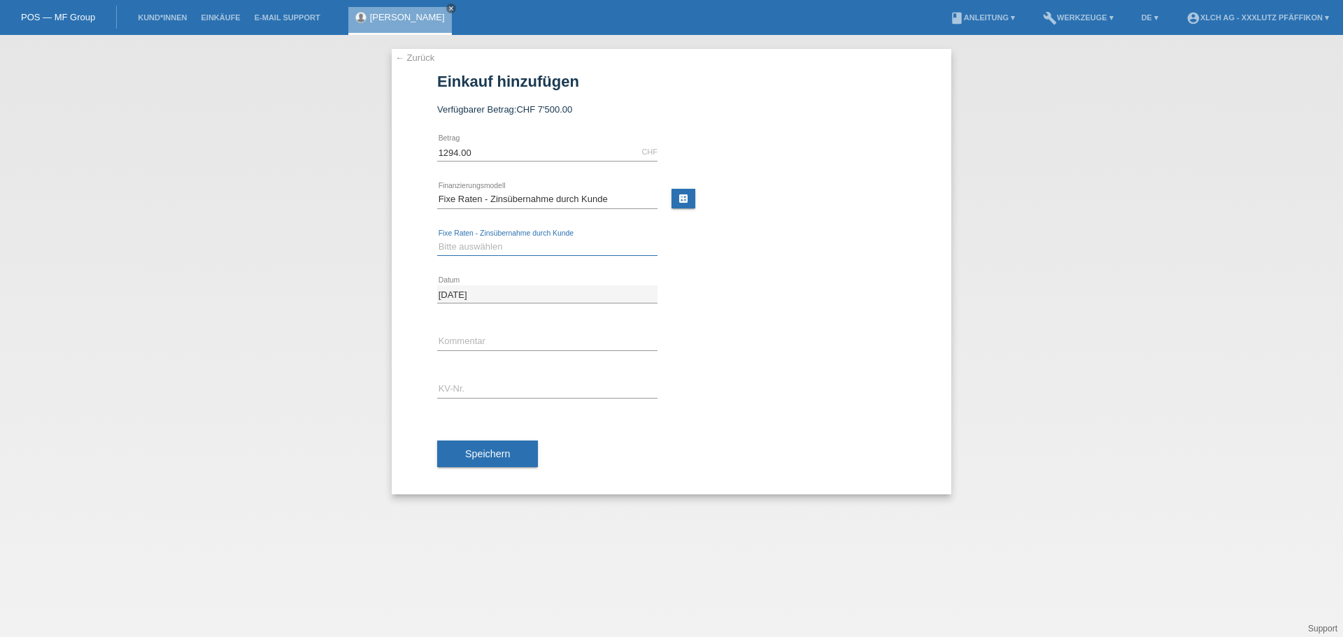
click at [476, 247] on select "Bitte auswählen 6 Raten 12 Raten 24 Raten 36 Raten" at bounding box center [547, 246] width 220 height 17
select select "313"
click at [437, 238] on select "Bitte auswählen 6 Raten 12 Raten 24 Raten 36 Raten" at bounding box center [547, 246] width 220 height 17
click at [684, 196] on link "calculate" at bounding box center [683, 199] width 24 height 20
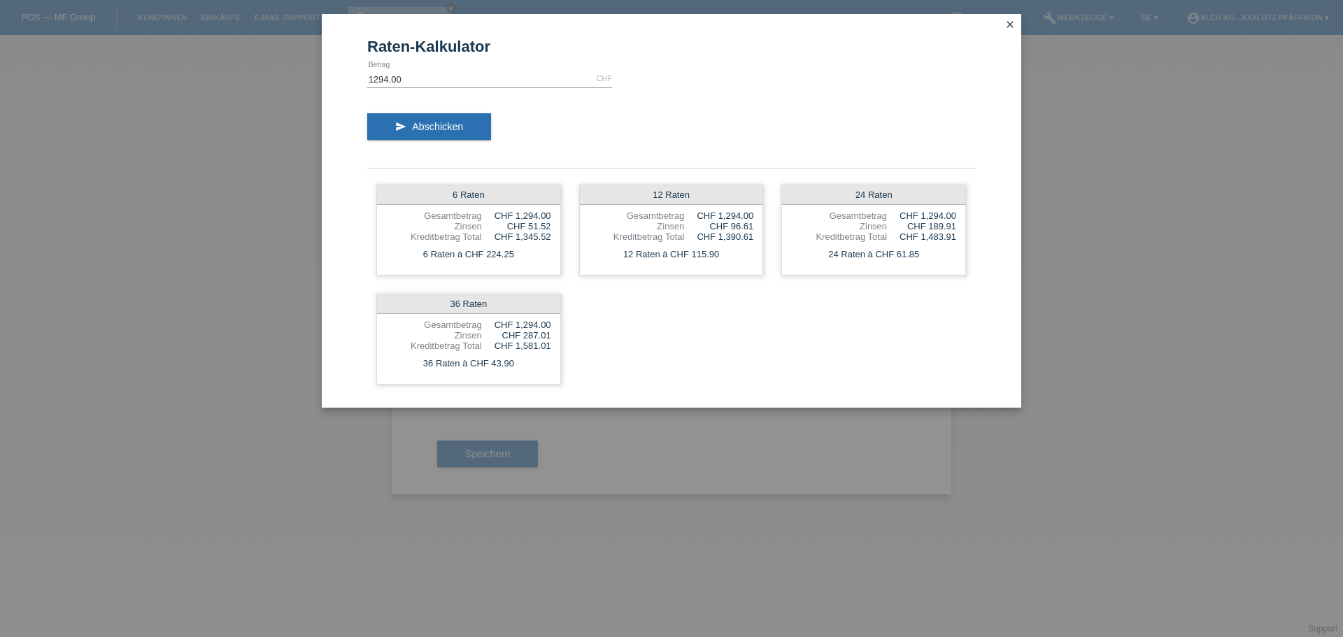
click at [1013, 27] on icon "close" at bounding box center [1009, 24] width 11 height 11
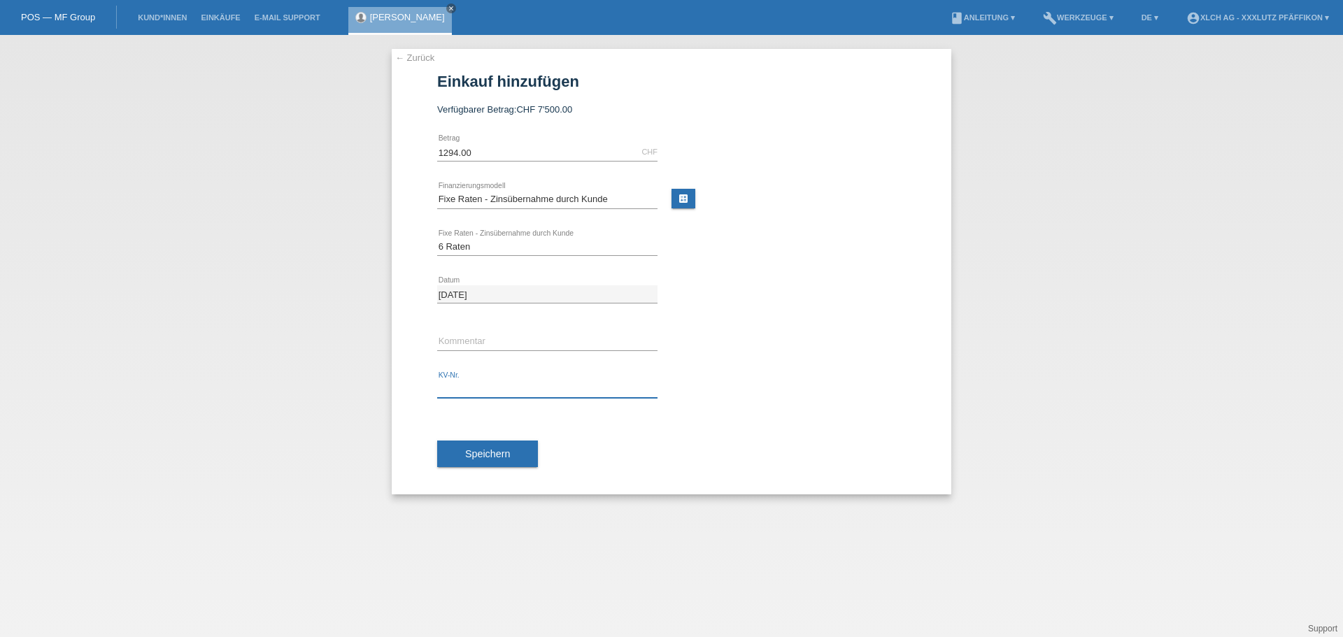
click at [462, 383] on input "text" at bounding box center [547, 388] width 220 height 17
click at [473, 380] on input "text" at bounding box center [547, 388] width 220 height 17
paste input "P206XD"
type input "P206XD"
click at [496, 451] on span "Speichern" at bounding box center [487, 453] width 45 height 11
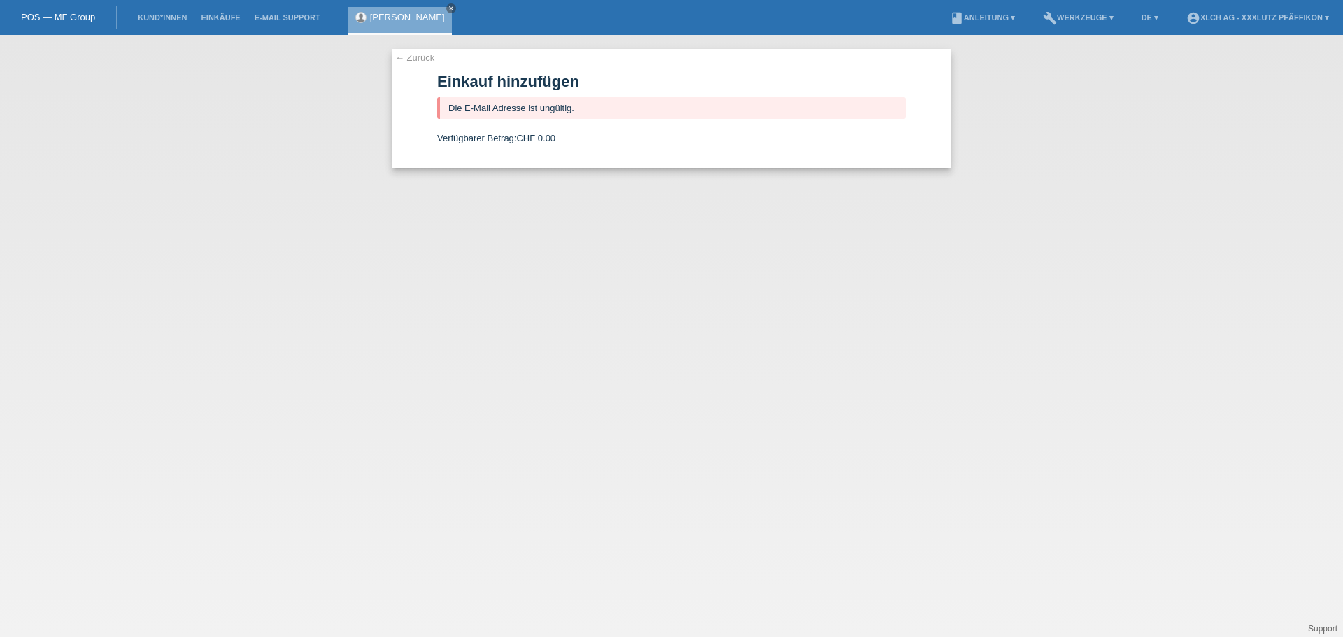
click at [422, 58] on link "← Zurück" at bounding box center [414, 57] width 39 height 10
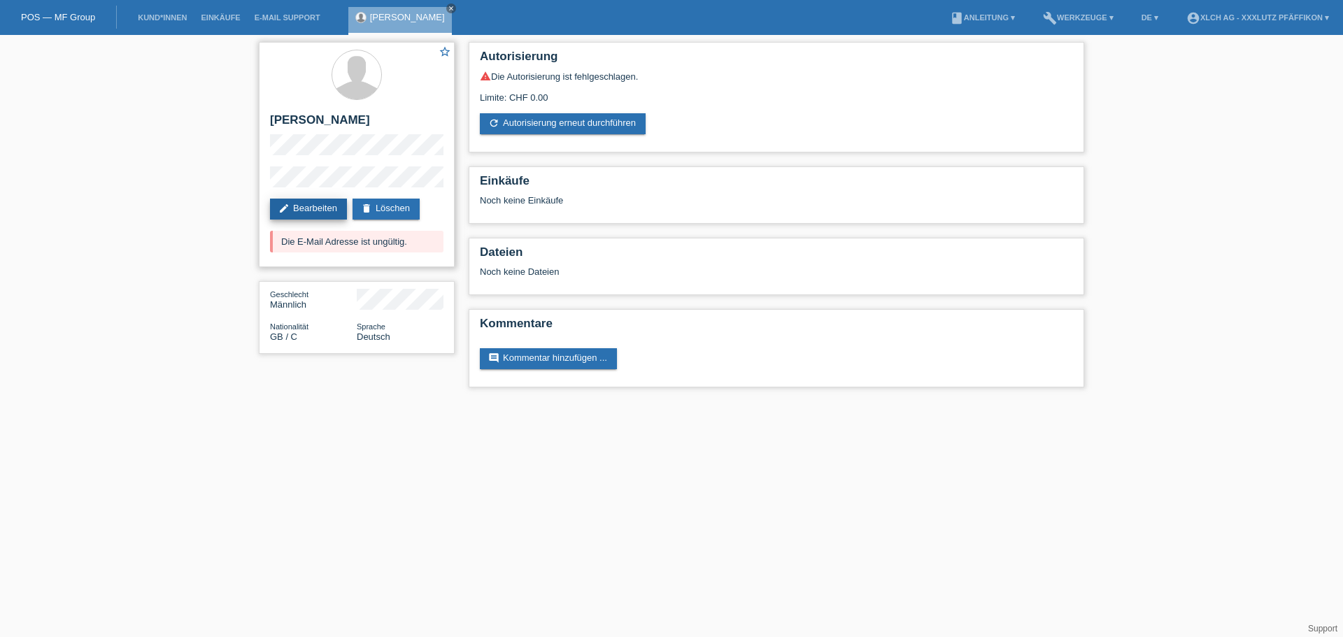
click at [301, 209] on link "edit Bearbeiten" at bounding box center [308, 209] width 77 height 21
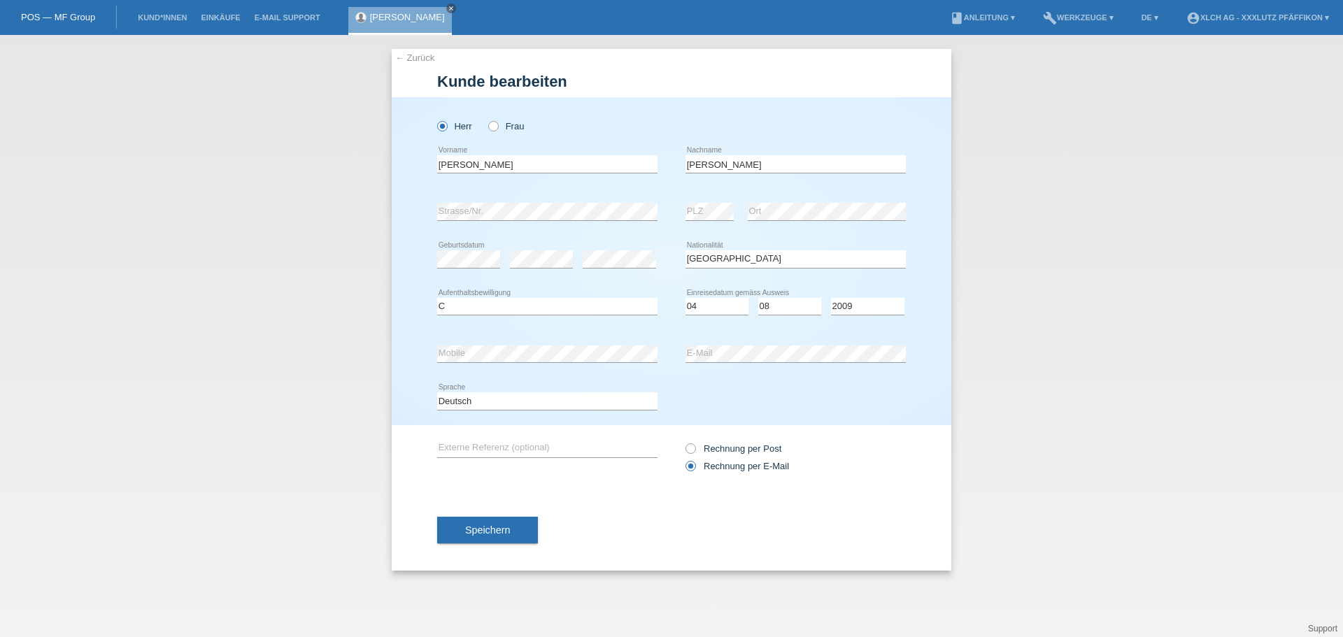
select select "GB"
select select "C"
select select "04"
select select "08"
select select "2009"
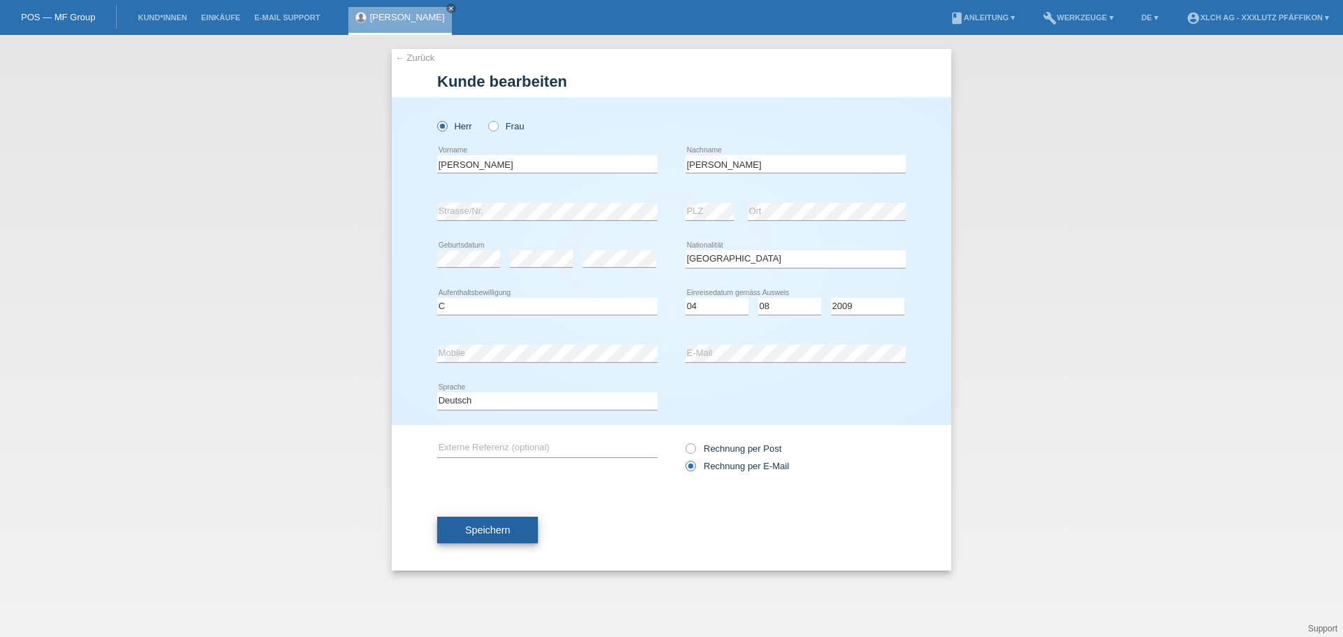
click at [484, 532] on span "Speichern" at bounding box center [487, 529] width 45 height 11
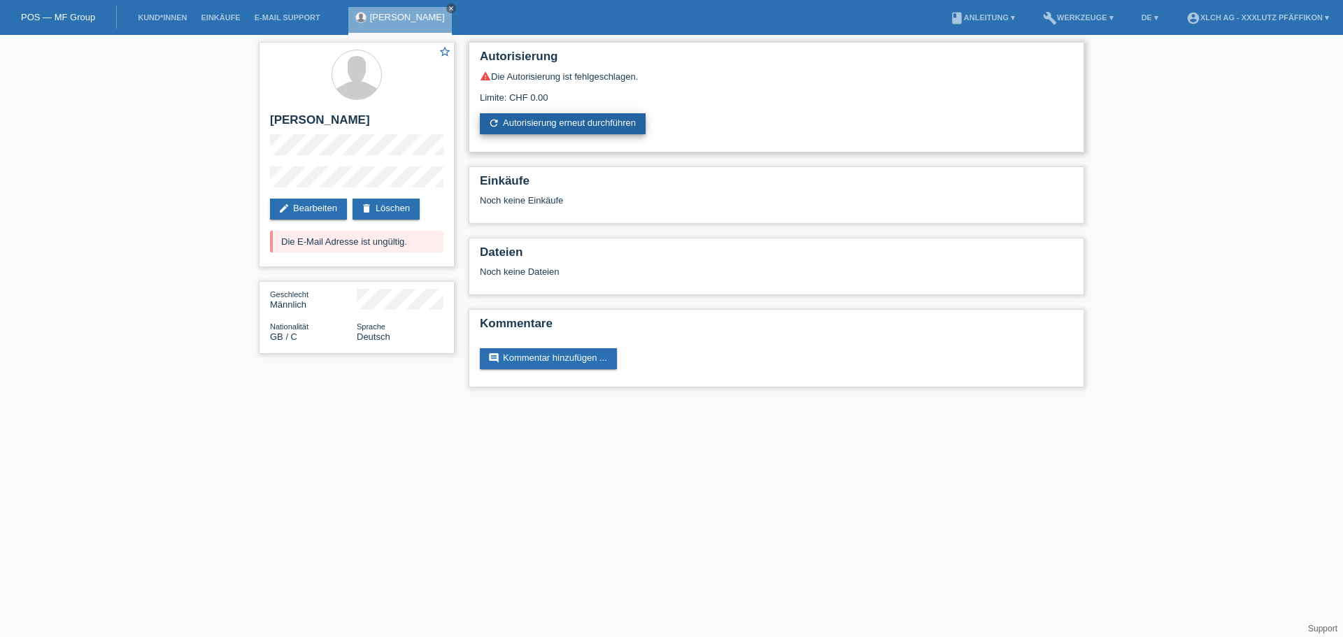
click at [592, 122] on link "refresh Autorisierung erneut durchführen" at bounding box center [563, 123] width 166 height 21
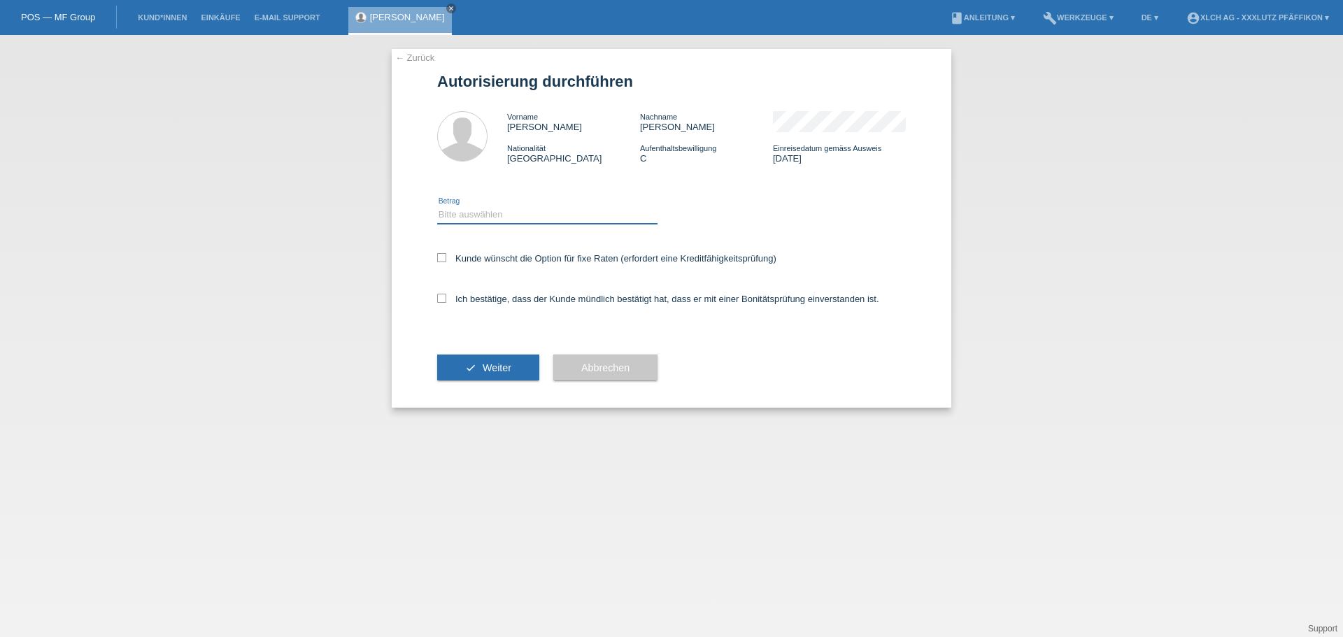
click at [469, 221] on select "Bitte auswählen CHF 1.00 - CHF 499.00 CHF 500.00 - CHF 1'999.00 CHF 2'000.00 - …" at bounding box center [547, 214] width 220 height 17
select select "3"
click at [437, 206] on select "Bitte auswählen CHF 1.00 - CHF 499.00 CHF 500.00 - CHF 1'999.00 CHF 2'000.00 - …" at bounding box center [547, 214] width 220 height 17
click at [441, 257] on icon at bounding box center [441, 257] width 9 height 9
click at [441, 257] on input "Kunde wünscht die Option für fixe Raten (erfordert eine Kreditfähigkeitsprüfung)" at bounding box center [441, 257] width 9 height 9
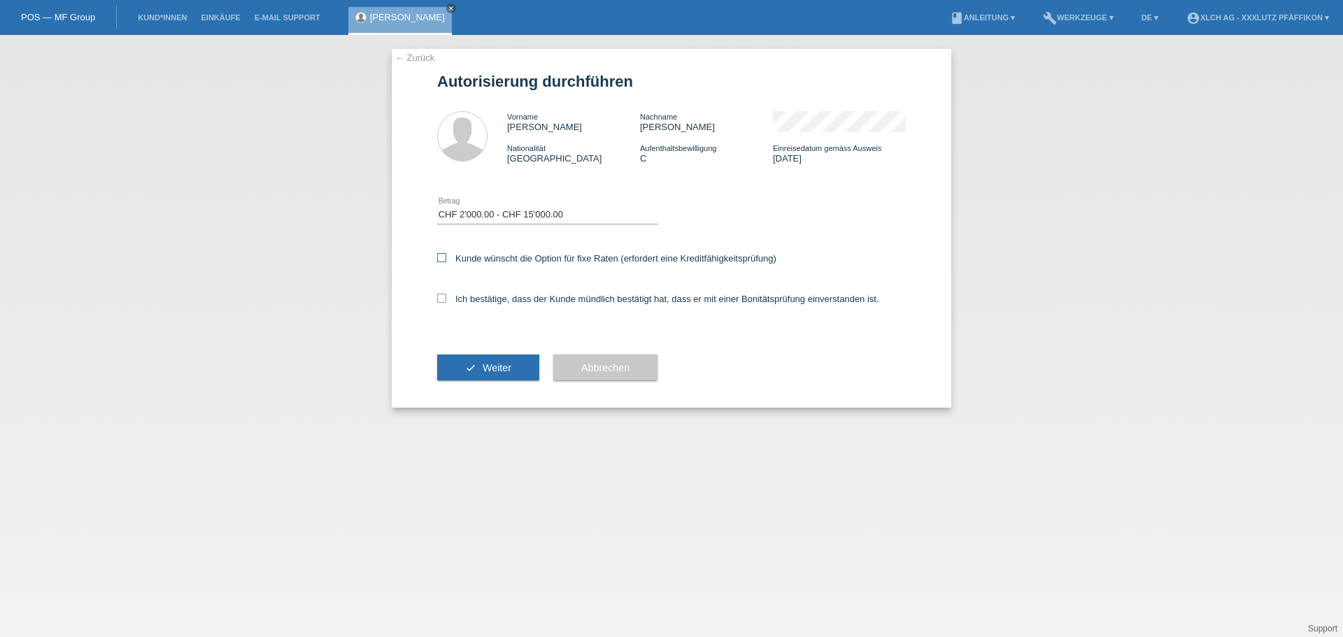
checkbox input "true"
click at [441, 294] on icon at bounding box center [441, 298] width 9 height 9
click at [441, 294] on input "Ich bestätige, dass der Kunde mündlich bestätigt hat, dass er mit einer Bonität…" at bounding box center [441, 298] width 9 height 9
checkbox input "true"
click at [457, 362] on button "check Weiter" at bounding box center [488, 368] width 102 height 27
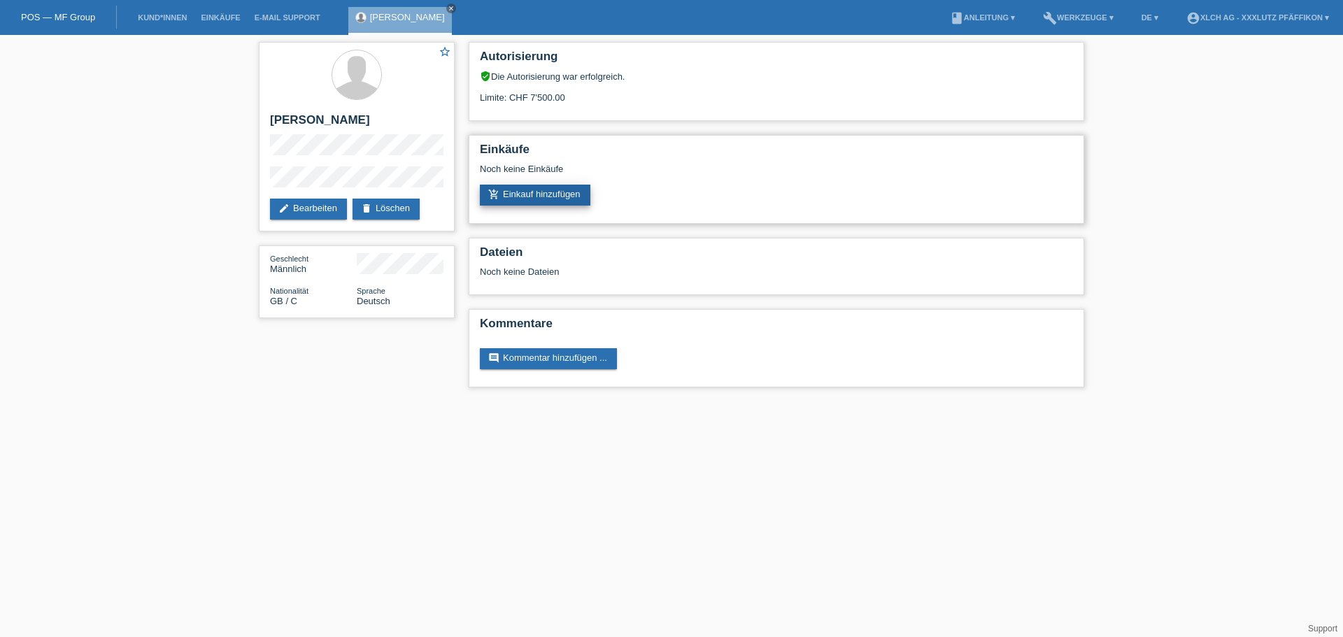
click at [545, 193] on link "add_shopping_cart Einkauf hinzufügen" at bounding box center [535, 195] width 110 height 21
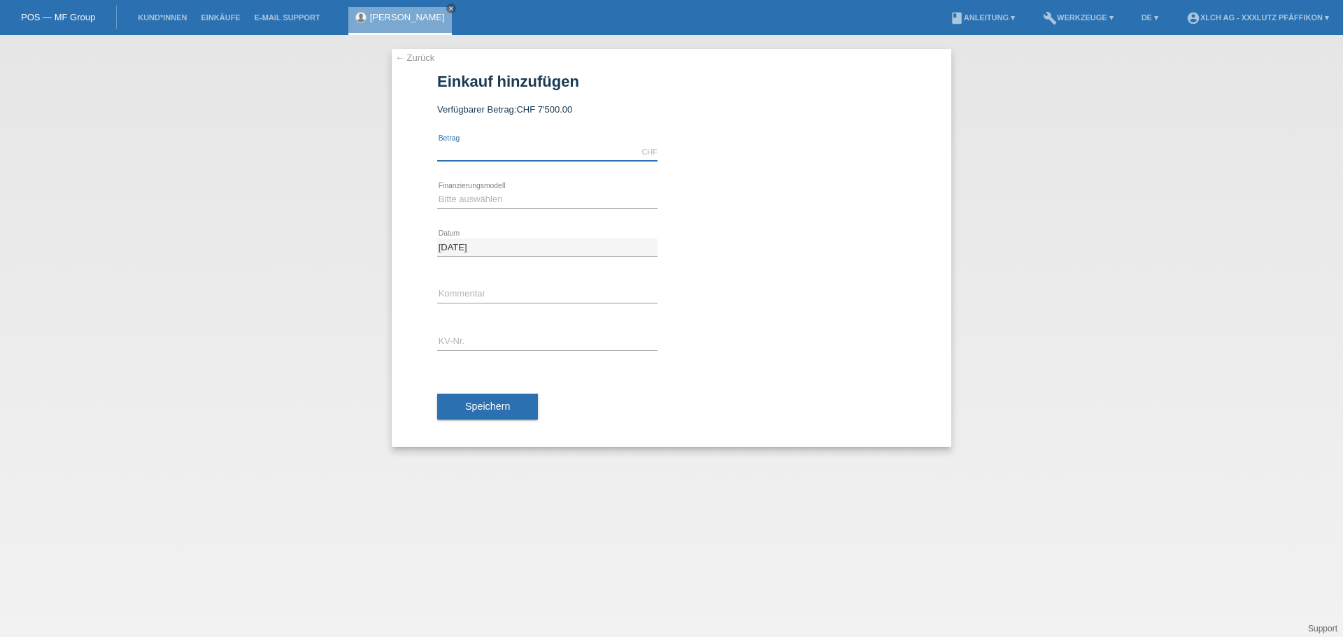
click at [497, 154] on input "text" at bounding box center [547, 151] width 220 height 17
type input "1294.00"
click at [489, 206] on select "Bitte auswählen Kauf auf Rechnung mit Teilzahlungsoption Fixe Raten - Zinsübern…" at bounding box center [547, 199] width 220 height 17
select select "109"
click at [437, 191] on select "Bitte auswählen Kauf auf Rechnung mit Teilzahlungsoption Fixe Raten - Zinsübern…" at bounding box center [547, 199] width 220 height 17
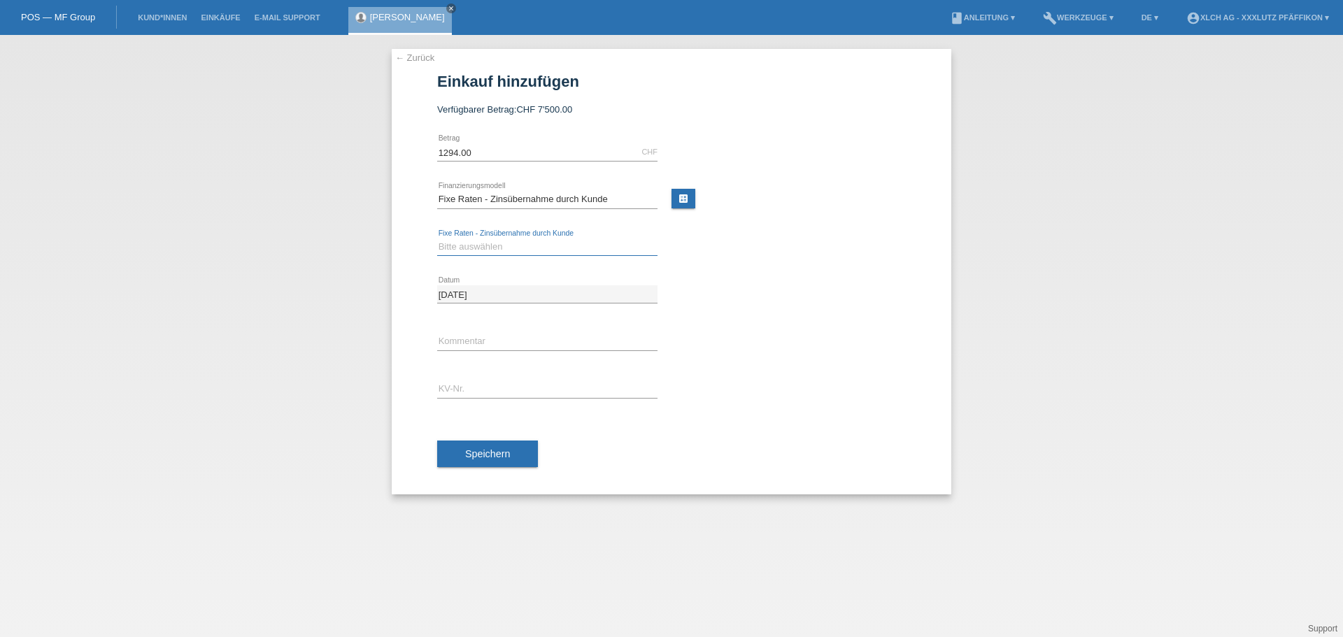
click at [506, 251] on select "Bitte auswählen 6 Raten 12 Raten 24 Raten 36 Raten" at bounding box center [547, 246] width 220 height 17
select select "313"
click at [437, 238] on select "Bitte auswählen 6 Raten 12 Raten 24 Raten 36 Raten" at bounding box center [547, 246] width 220 height 17
click at [462, 387] on input "text" at bounding box center [547, 388] width 220 height 17
paste input "P206XD"
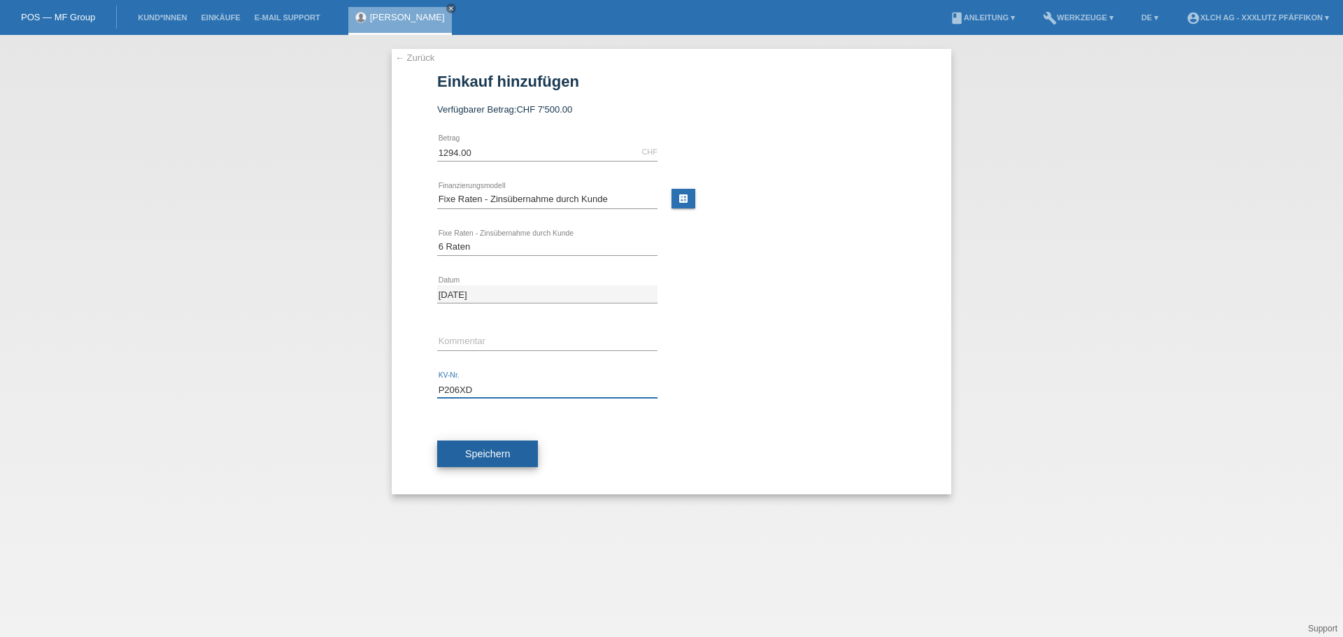
type input "P206XD"
click at [508, 450] on span "Speichern" at bounding box center [487, 453] width 45 height 11
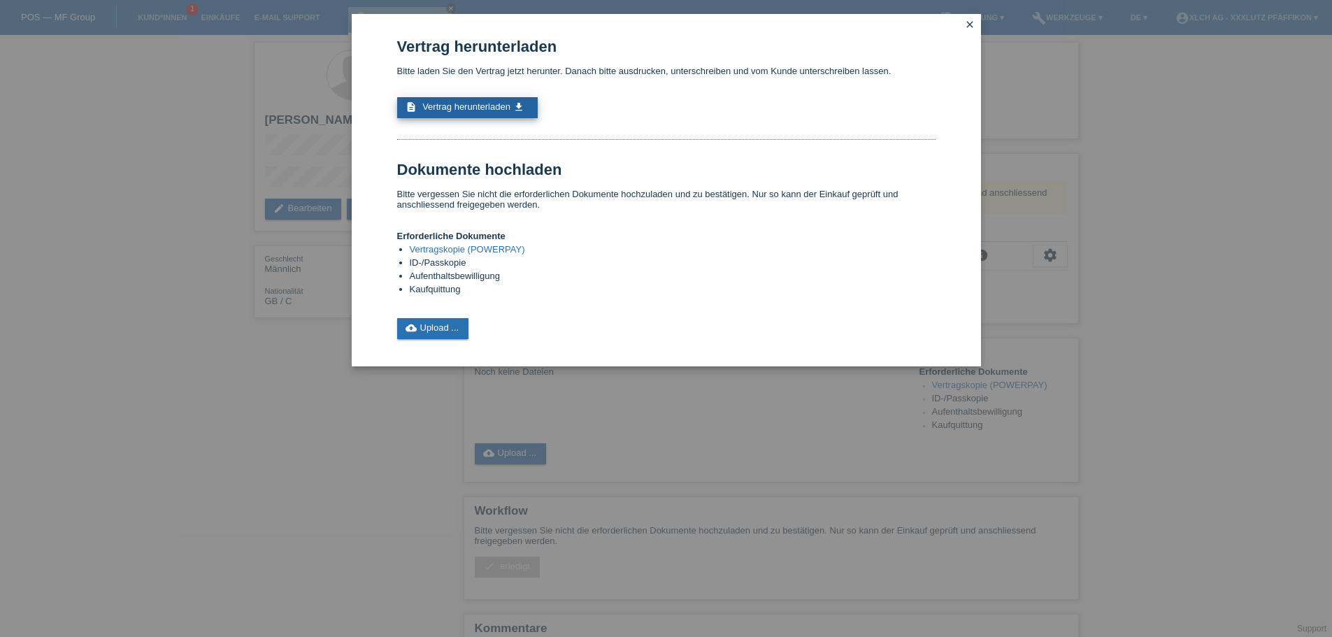
click at [442, 110] on span "Vertrag herunterladen" at bounding box center [466, 106] width 88 height 10
click at [431, 331] on link "cloud_upload Upload ..." at bounding box center [433, 328] width 72 height 21
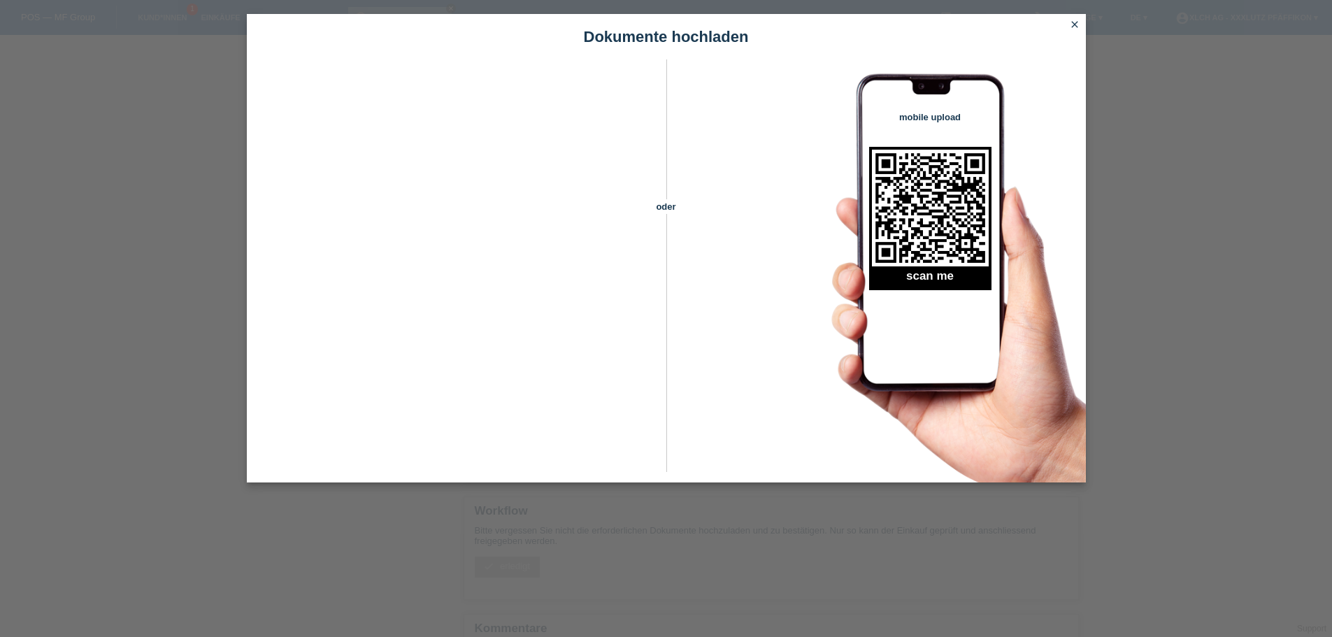
click at [1072, 24] on icon "close" at bounding box center [1074, 24] width 11 height 11
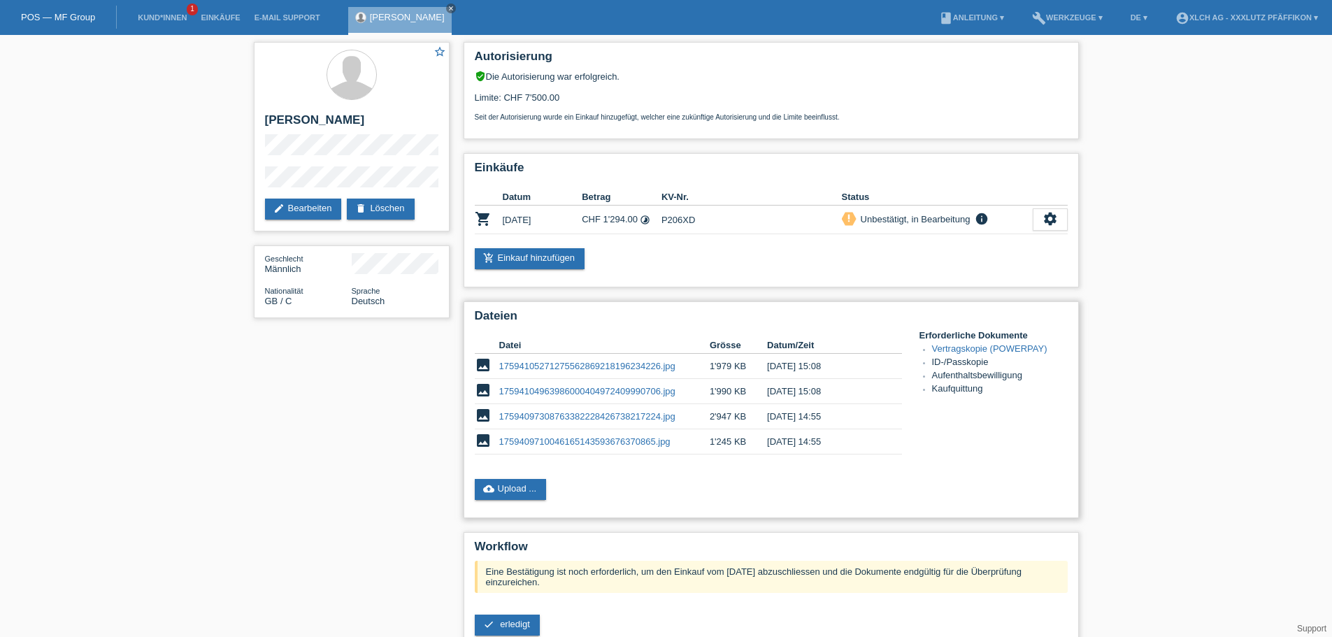
click at [521, 442] on link "1759409710046165143593676370865.jpg" at bounding box center [584, 441] width 171 height 10
click at [528, 392] on link "17594104963986000404972409990706.jpg" at bounding box center [587, 391] width 176 height 10
click at [522, 362] on link "17594105271275562869218196234226.jpg" at bounding box center [587, 366] width 176 height 10
click at [518, 392] on link "17594104963986000404972409990706.jpg" at bounding box center [587, 391] width 176 height 10
click at [570, 419] on link "17594097308763382228426738217224.jpg" at bounding box center [587, 416] width 176 height 10
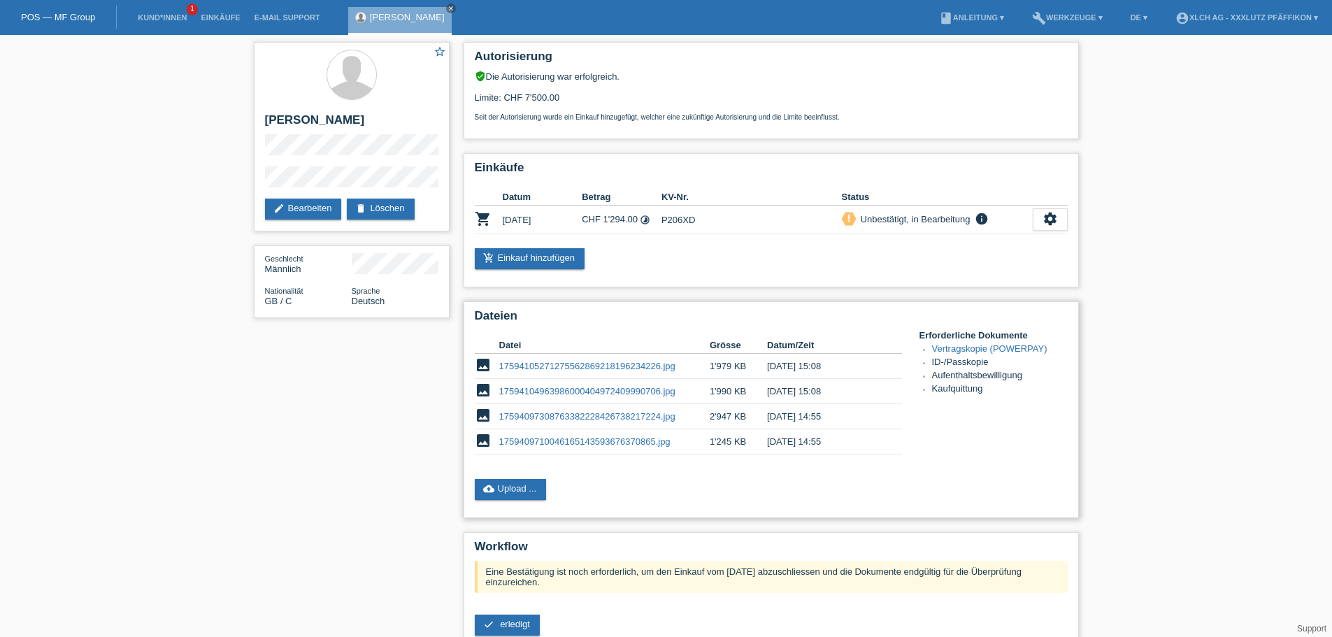
click at [539, 442] on link "1759409710046165143593676370865.jpg" at bounding box center [584, 441] width 171 height 10
drag, startPoint x: 694, startPoint y: 366, endPoint x: 702, endPoint y: 366, distance: 8.4
click at [694, 366] on td "17594105271275562869218196234226.jpg" at bounding box center [604, 366] width 210 height 25
click at [724, 369] on td "1'979 KB" at bounding box center [738, 366] width 57 height 25
drag, startPoint x: 478, startPoint y: 364, endPoint x: 471, endPoint y: 399, distance: 35.5
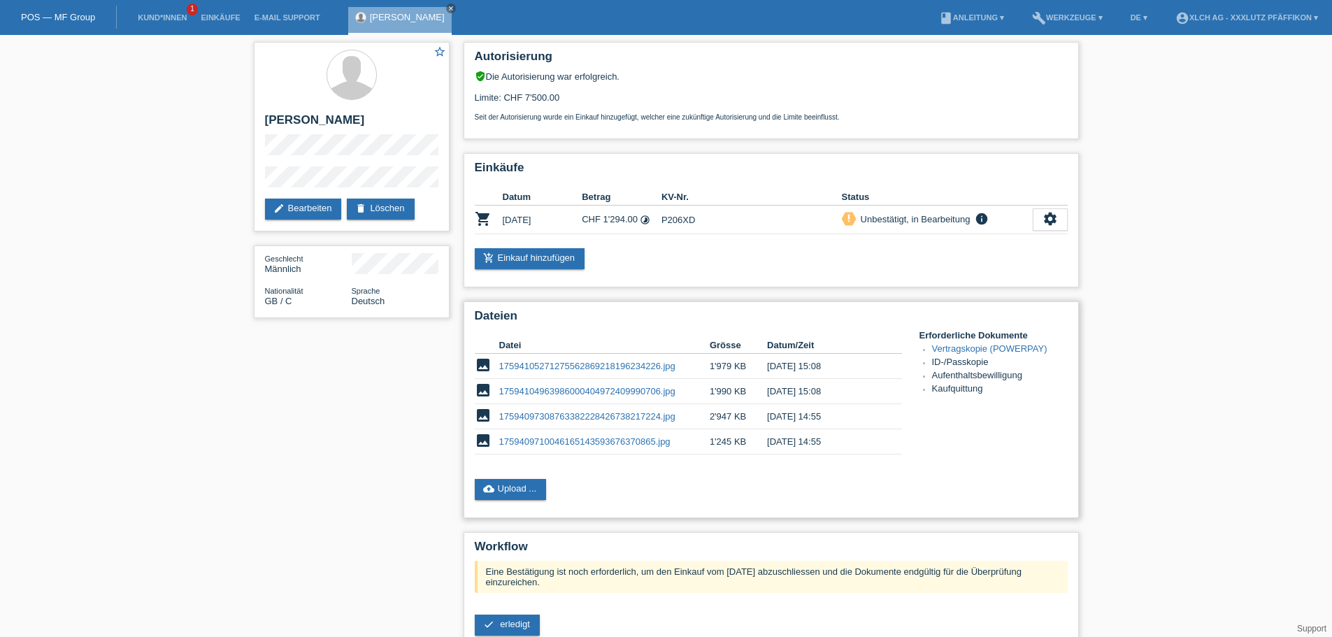
click at [471, 399] on div "Dateien Datei Grösse Datum/Zeit image 17594105271275562869218196234226.jpg 1'97…" at bounding box center [771, 409] width 615 height 217
click at [485, 367] on icon "image" at bounding box center [483, 365] width 17 height 17
click at [517, 365] on link "17594105271275562869218196234226.jpg" at bounding box center [587, 366] width 176 height 10
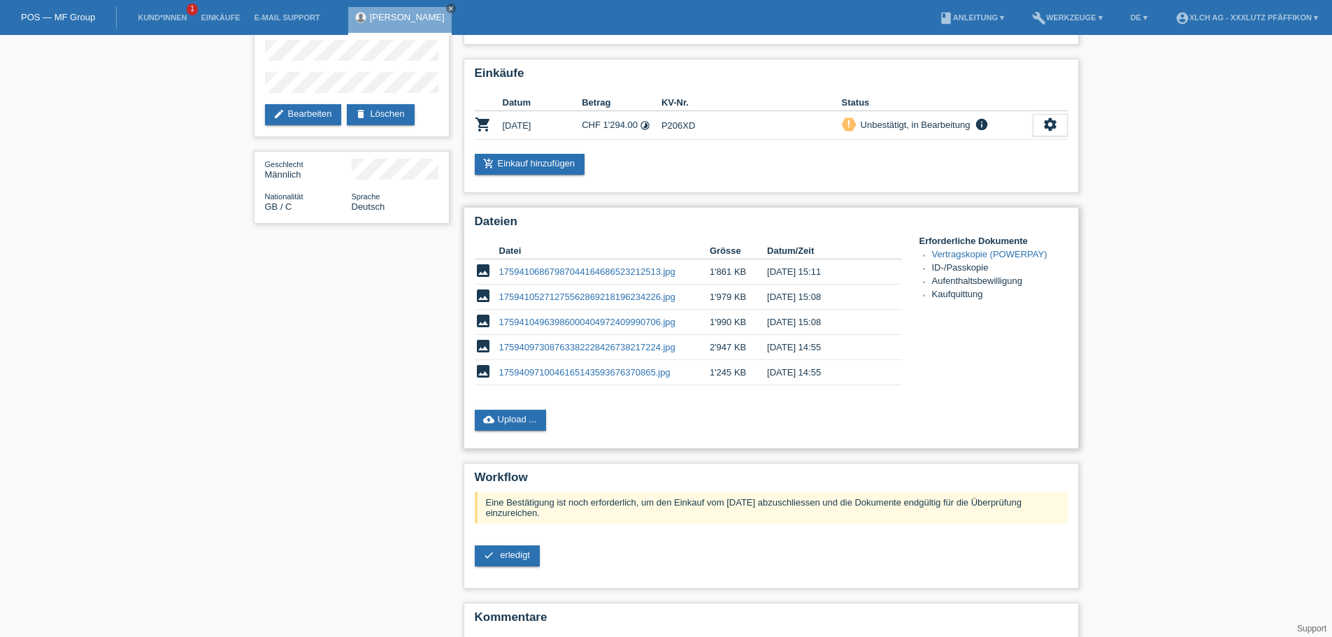
scroll to position [70, 0]
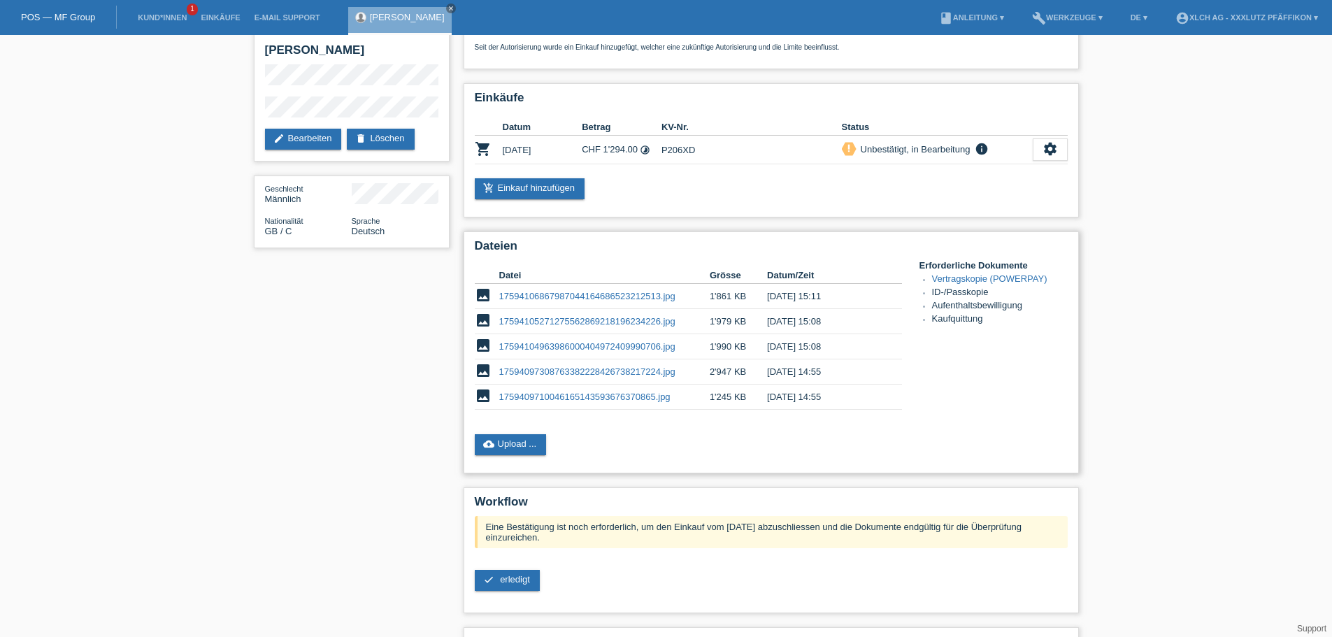
click at [596, 397] on link "1759409710046165143593676370865.jpg" at bounding box center [584, 397] width 171 height 10
click at [506, 440] on link "cloud_upload Upload ..." at bounding box center [511, 444] width 72 height 21
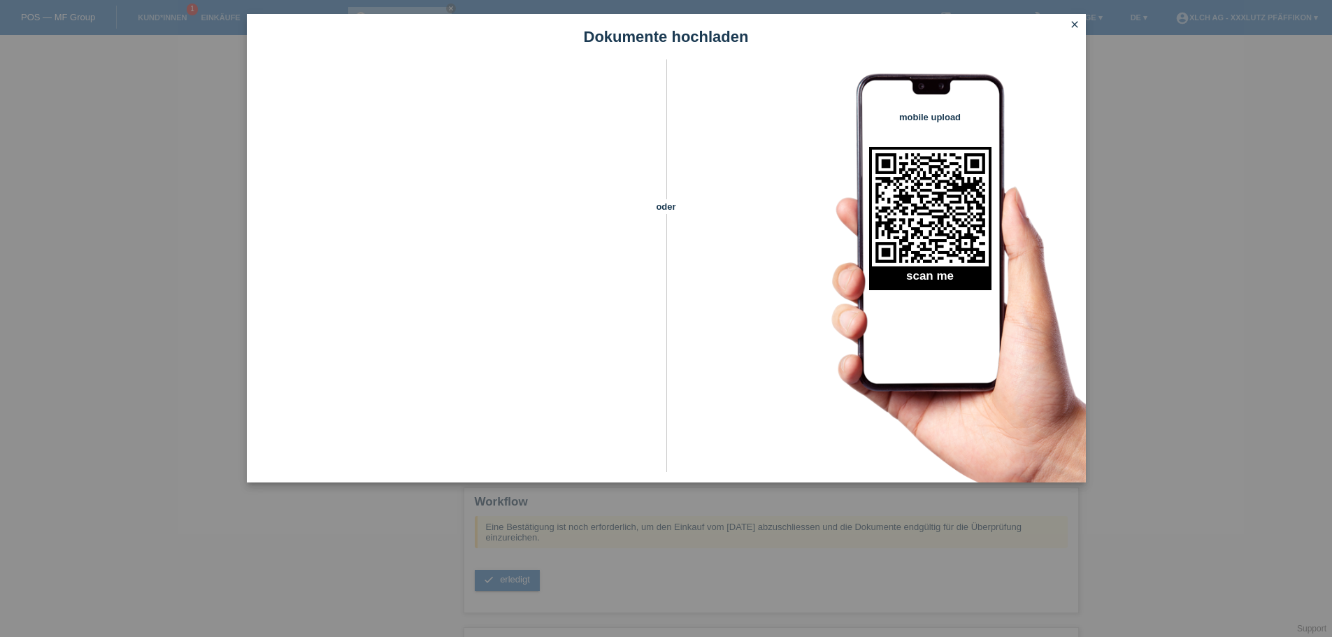
scroll to position [152, 0]
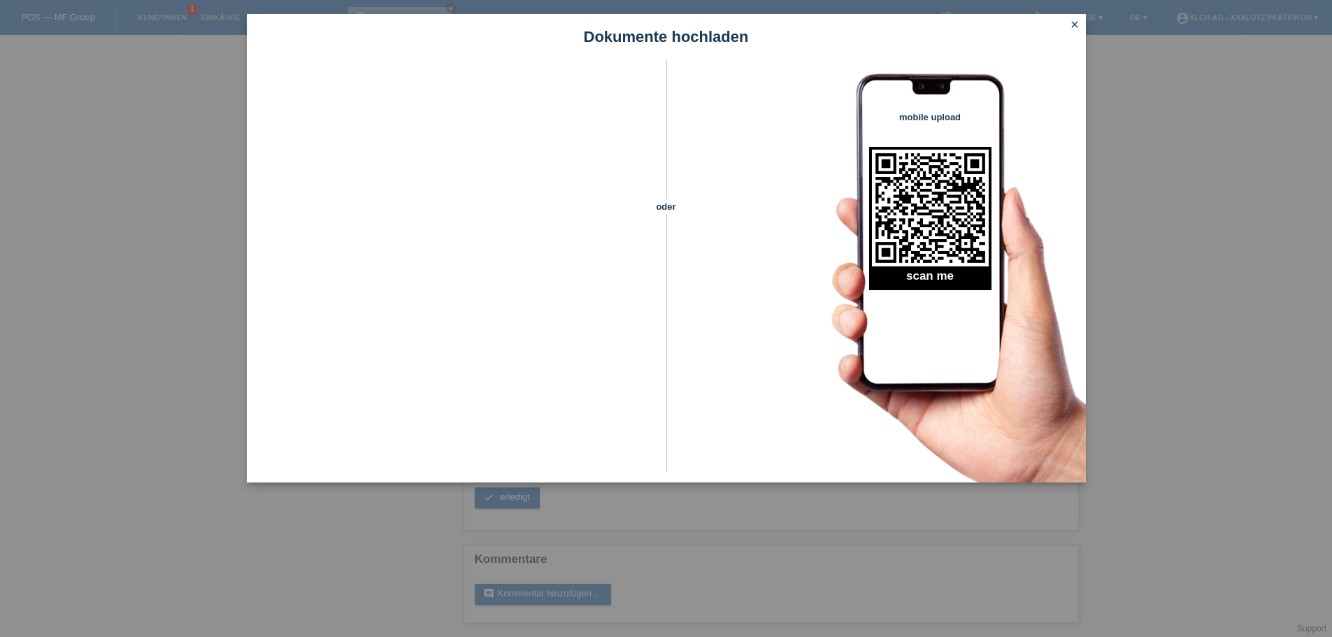
click at [1074, 21] on icon "close" at bounding box center [1074, 24] width 11 height 11
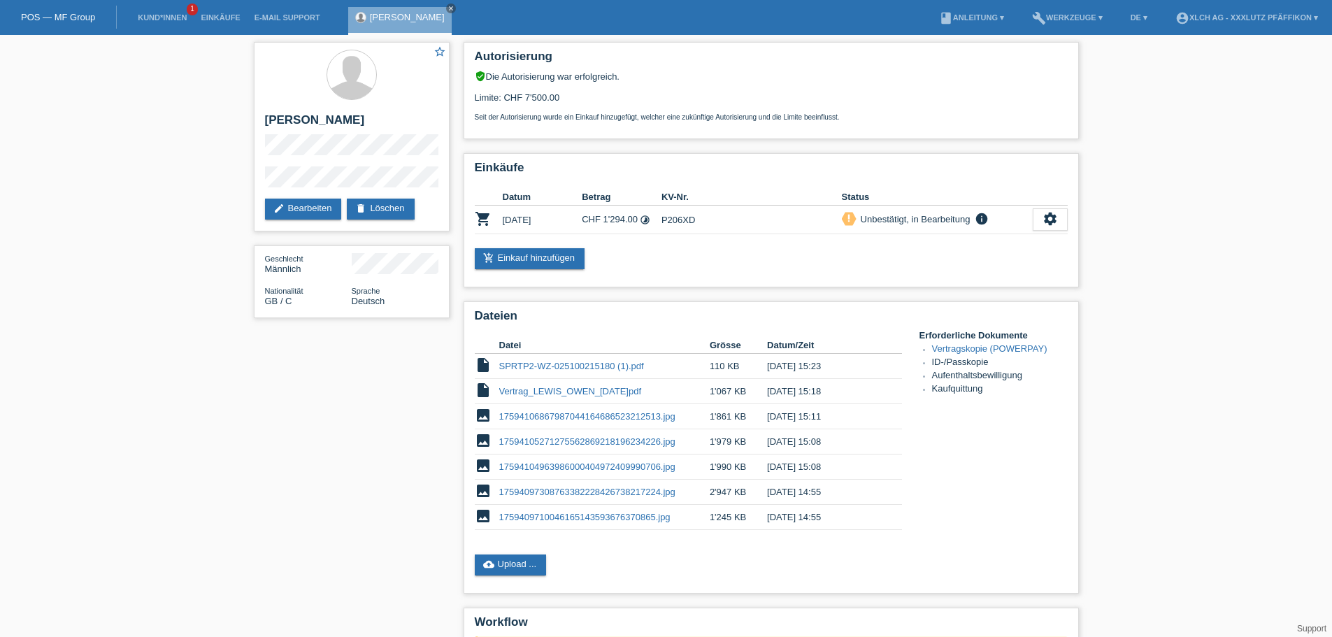
scroll to position [142, 0]
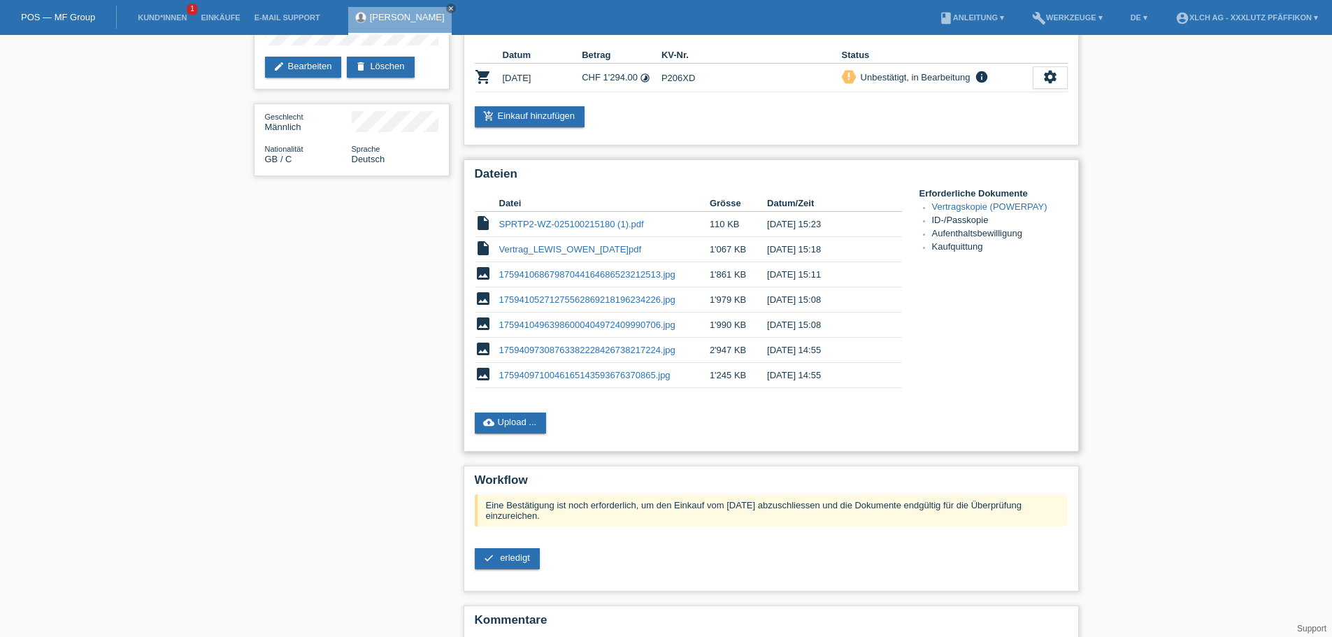
click at [557, 221] on link "SPRTP2-WZ-025100215180 (1).pdf" at bounding box center [571, 224] width 145 height 10
click at [574, 250] on link "Vertrag_LEWIS_OWEN_[DATE]pdf" at bounding box center [570, 249] width 143 height 10
click at [562, 274] on link "17594106867987044164686523212513.jpg" at bounding box center [587, 274] width 176 height 10
click at [578, 297] on link "17594105271275562869218196234226.jpg" at bounding box center [587, 299] width 176 height 10
click at [550, 348] on link "17594097308763382228426738217224.jpg" at bounding box center [587, 350] width 176 height 10
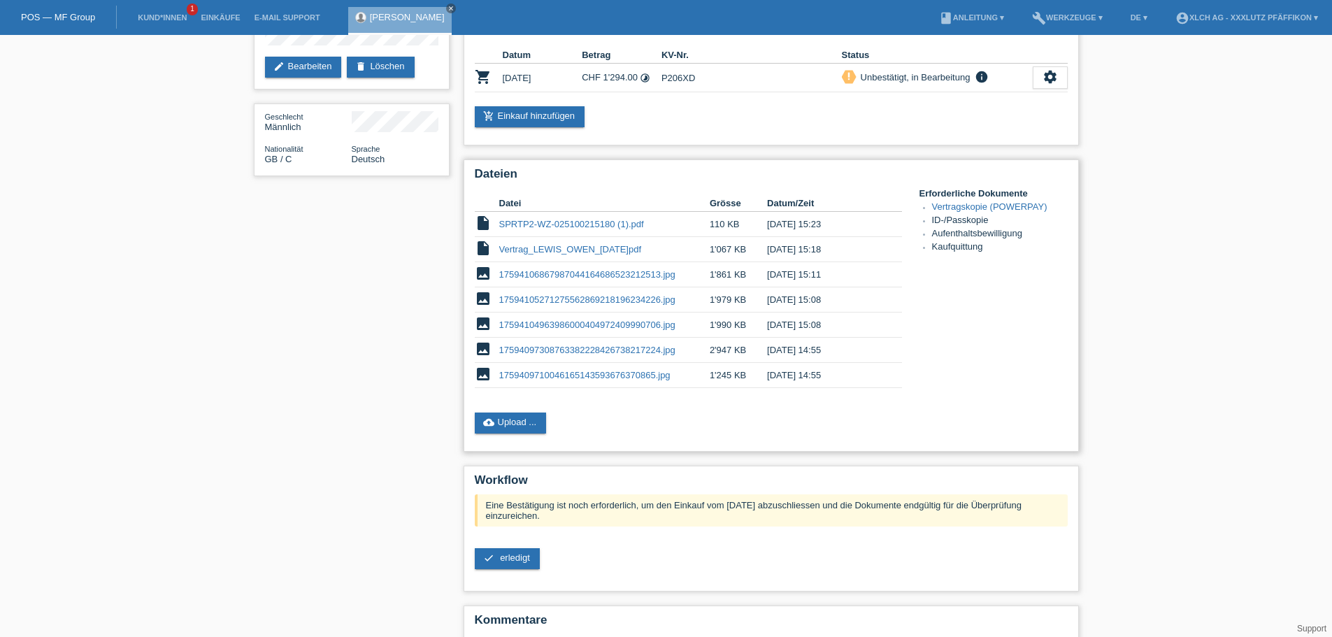
click at [571, 348] on link "17594097308763382228426738217224.jpg" at bounding box center [587, 350] width 176 height 10
click at [517, 373] on link "1759409710046165143593676370865.jpg" at bounding box center [584, 375] width 171 height 10
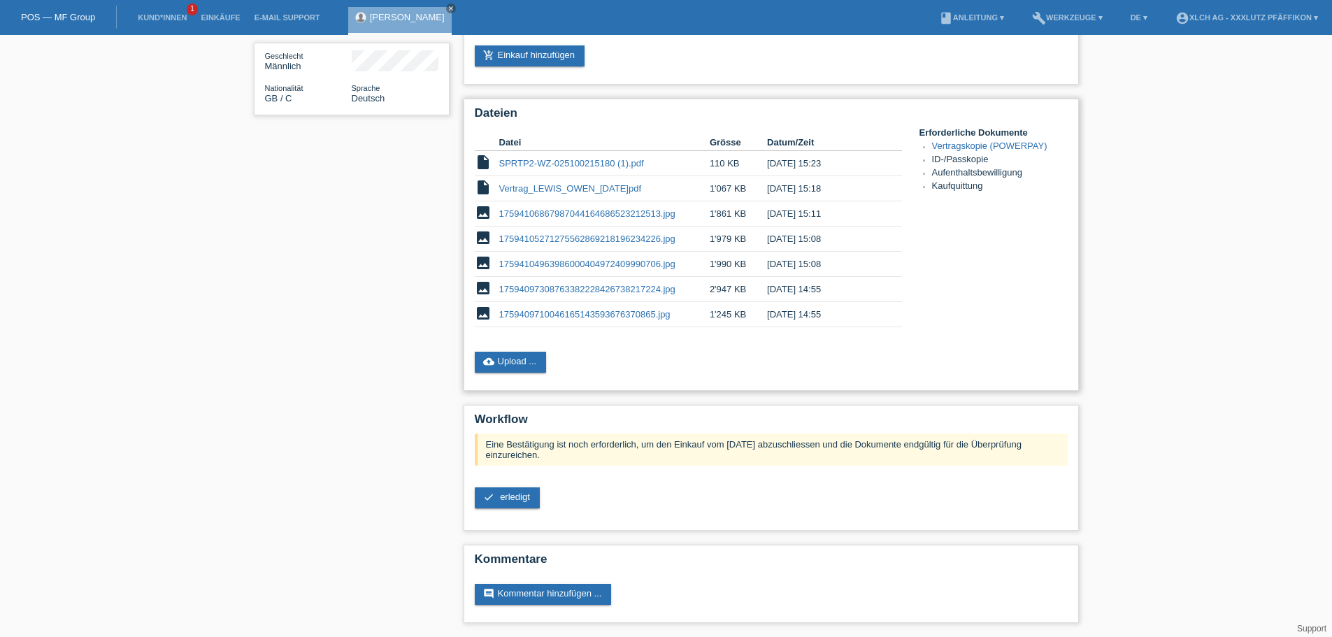
scroll to position [0, 0]
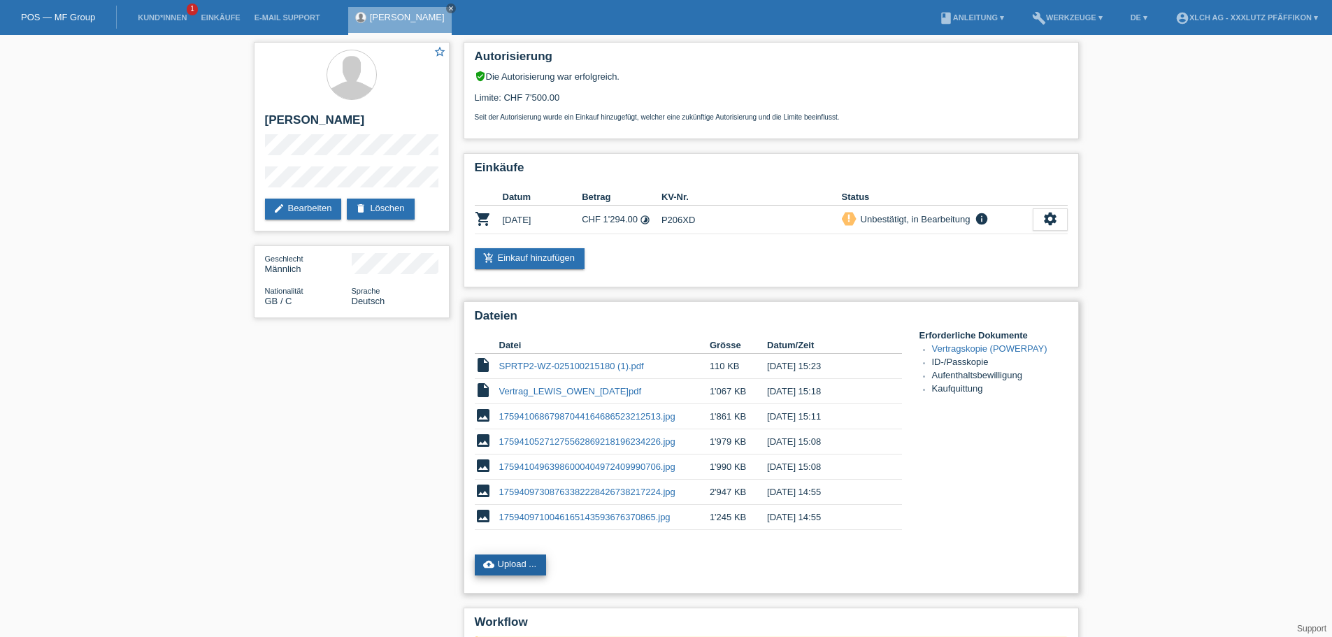
click at [518, 567] on link "cloud_upload Upload ..." at bounding box center [511, 565] width 72 height 21
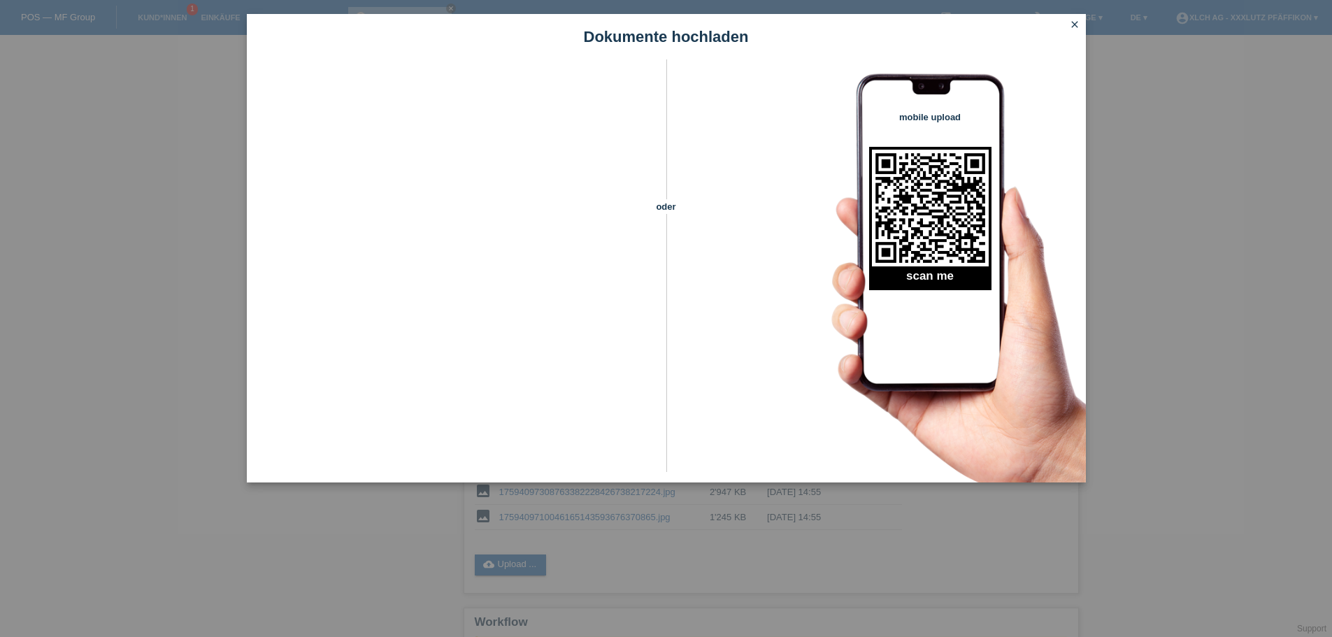
drag, startPoint x: 1076, startPoint y: 22, endPoint x: 1057, endPoint y: 22, distance: 18.9
click at [1076, 22] on icon "close" at bounding box center [1074, 24] width 11 height 11
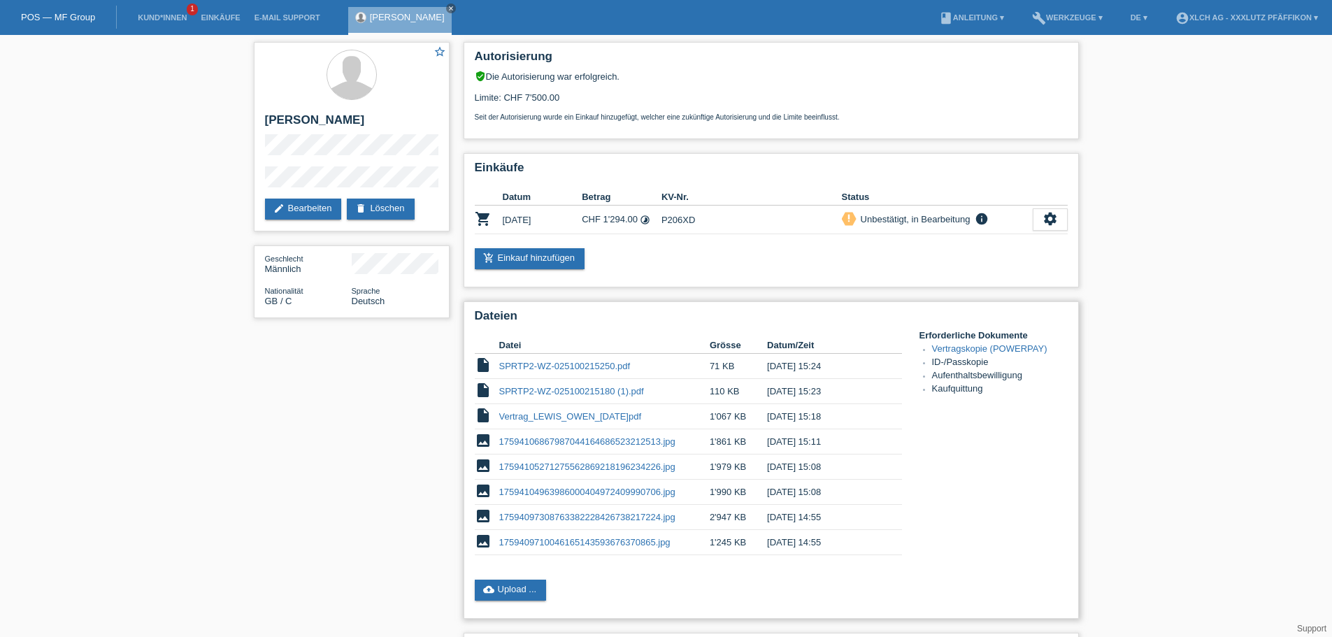
click at [564, 366] on link "SPRTP2-WZ-025100215250.pdf" at bounding box center [564, 366] width 131 height 10
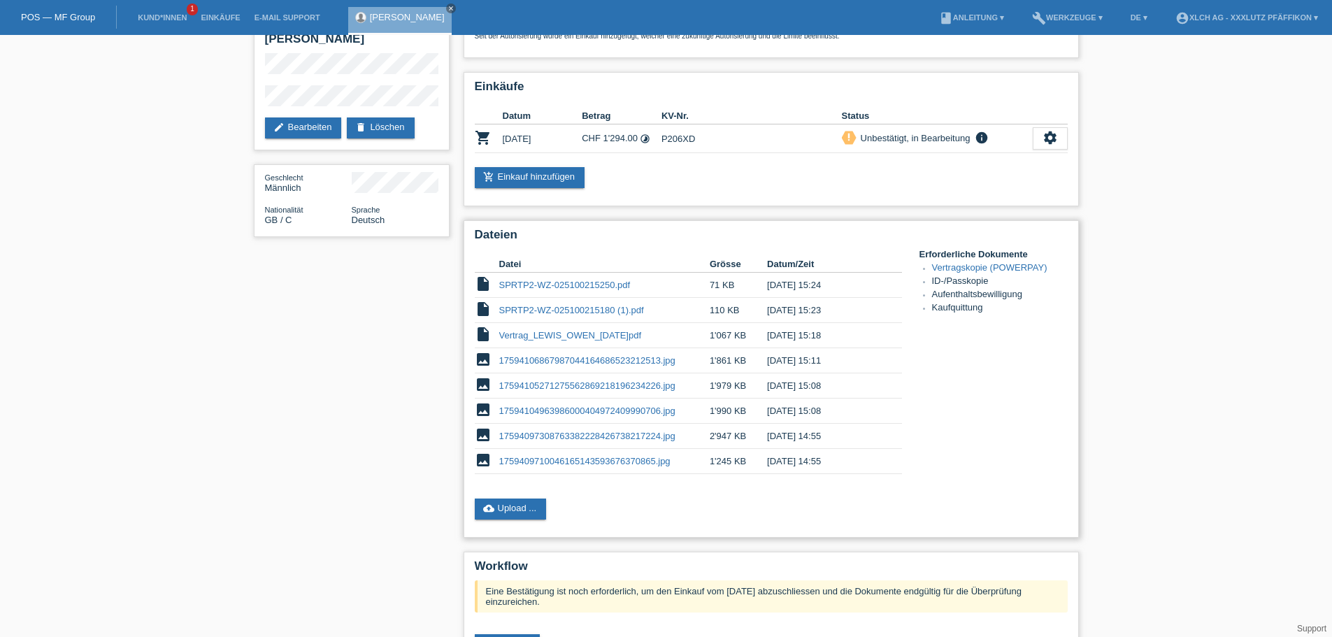
scroll to position [228, 0]
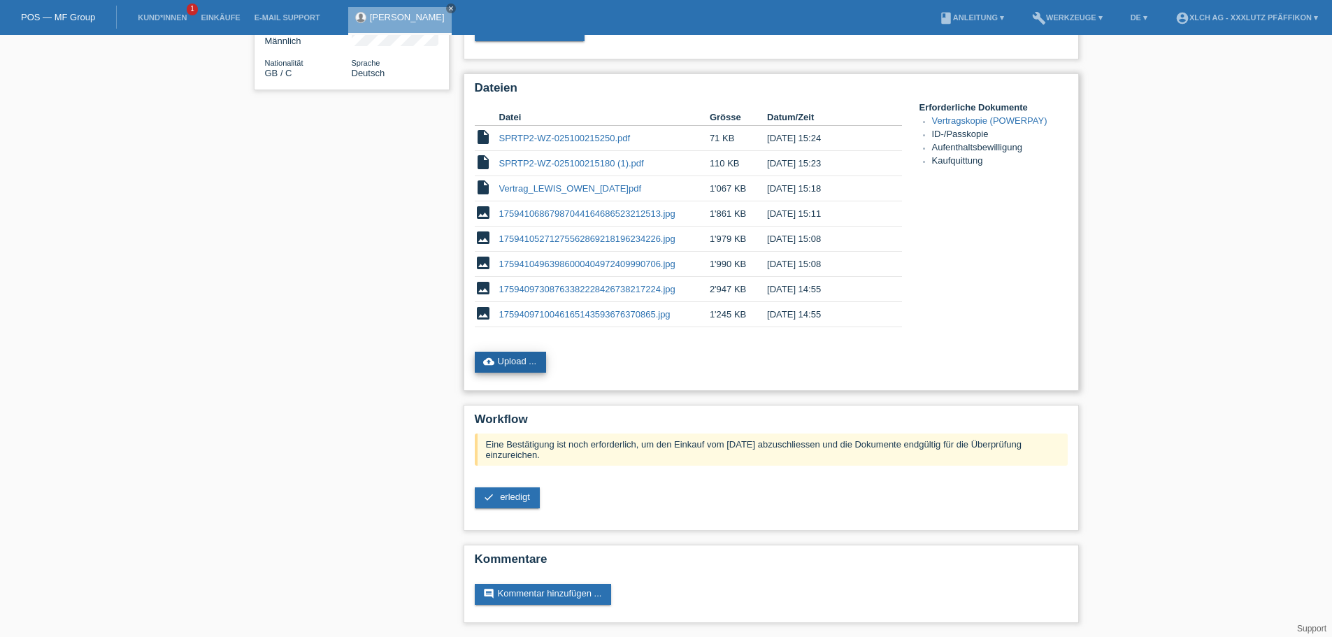
click at [508, 363] on link "cloud_upload Upload ..." at bounding box center [511, 362] width 72 height 21
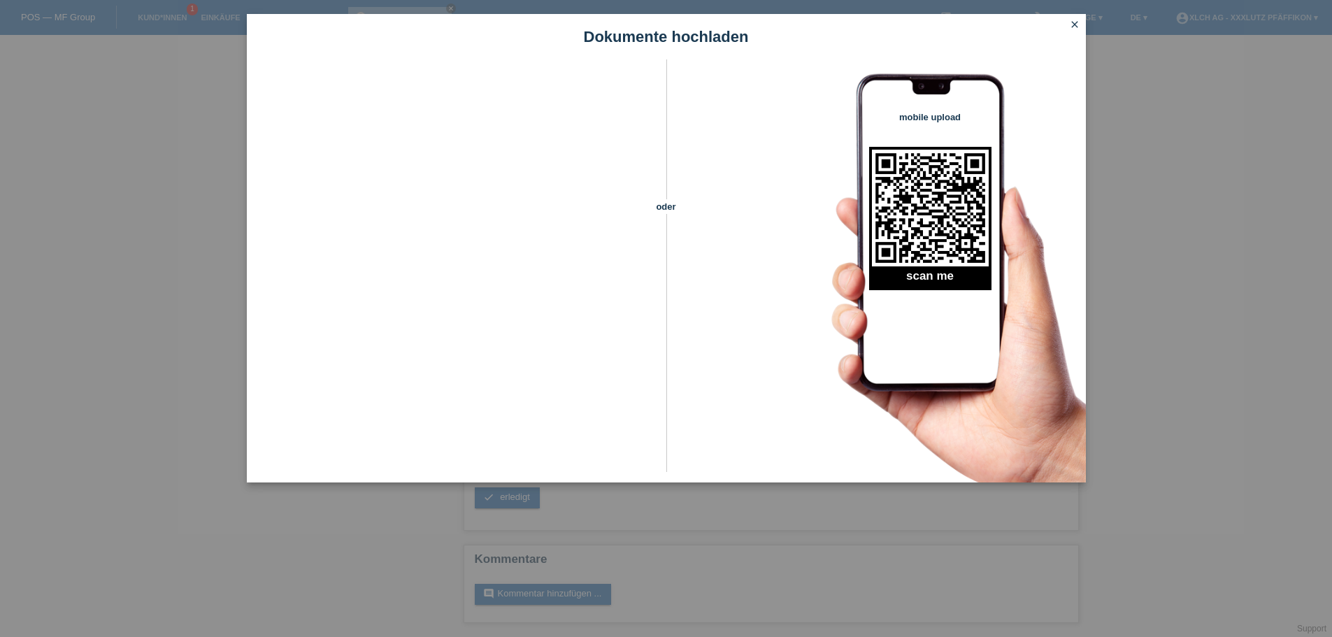
click at [1073, 23] on icon "close" at bounding box center [1074, 24] width 11 height 11
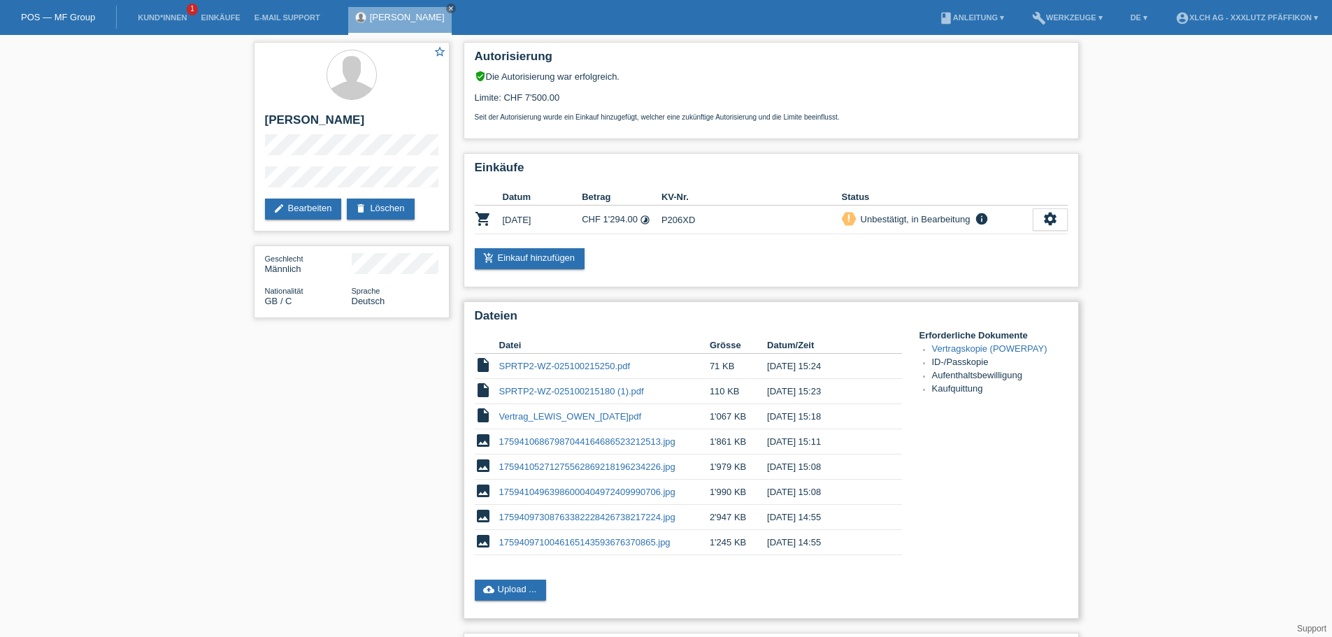
click at [530, 367] on link "SPRTP2-WZ-025100215250.pdf" at bounding box center [564, 366] width 131 height 10
click at [544, 392] on link "SPRTP2-WZ-025100215180 (1).pdf" at bounding box center [571, 391] width 145 height 10
